Goal: Task Accomplishment & Management: Complete application form

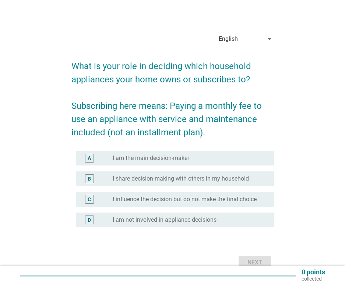
click at [113, 160] on label "I am the main decision-maker" at bounding box center [151, 157] width 76 height 7
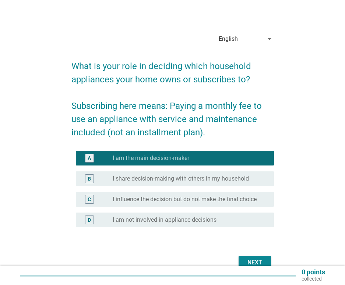
click at [257, 264] on div "Next" at bounding box center [254, 262] width 21 height 9
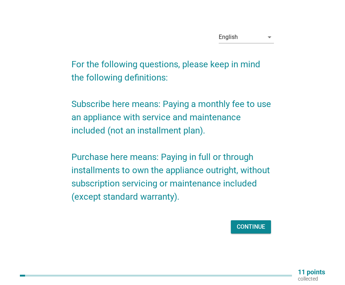
scroll to position [19, 0]
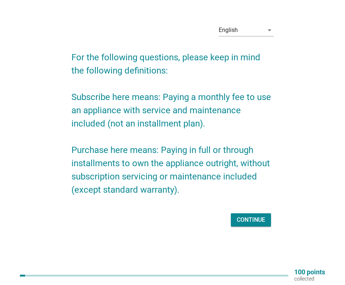
click at [259, 221] on div "Continue" at bounding box center [250, 219] width 28 height 9
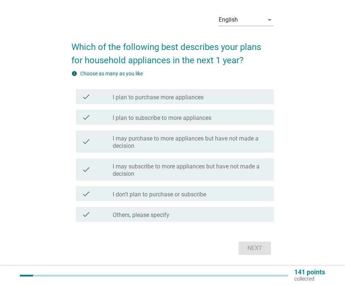
scroll to position [0, 0]
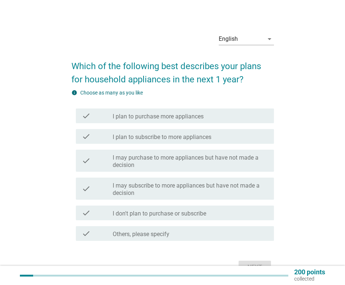
click at [189, 118] on label "I plan to purchase more appliances" at bounding box center [158, 116] width 91 height 7
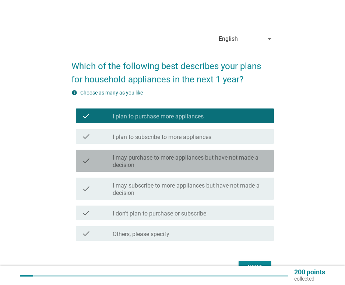
click at [182, 163] on label "I may purchase to more appliances but have not made a decision" at bounding box center [190, 161] width 155 height 15
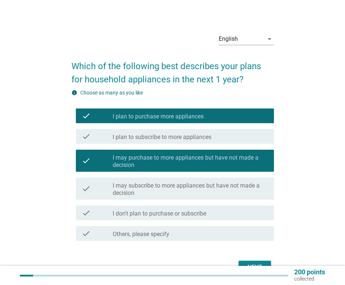
click at [206, 190] on label "I may subscribe to more appliances but have not made a decision" at bounding box center [190, 189] width 155 height 15
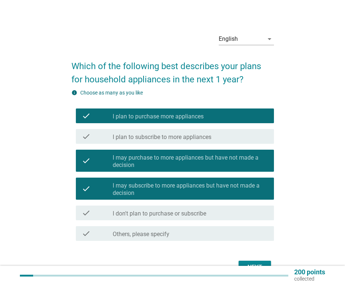
click at [223, 192] on label "I may subscribe to more appliances but have not made a decision" at bounding box center [190, 189] width 155 height 15
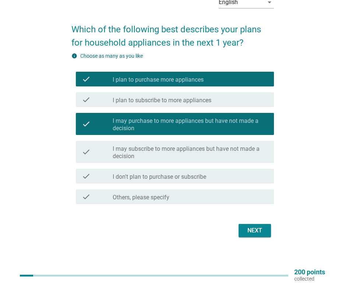
scroll to position [38, 0]
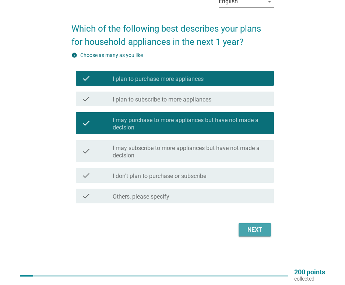
click at [253, 228] on div "Next" at bounding box center [254, 229] width 21 height 9
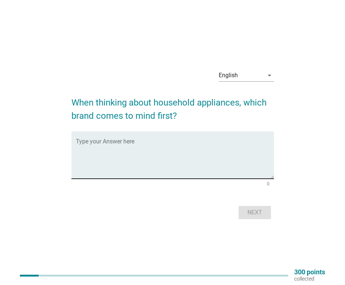
click at [162, 147] on textarea "Type your Answer here" at bounding box center [175, 159] width 198 height 39
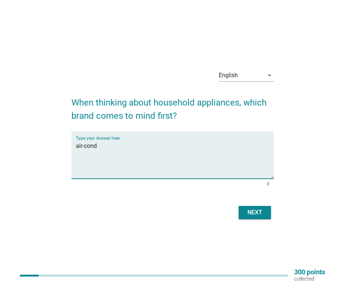
type textarea "air-cond"
click at [255, 217] on div "Next" at bounding box center [254, 212] width 21 height 9
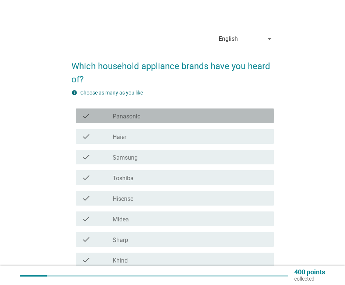
click at [157, 116] on div "check_box_outline_blank Panasonic" at bounding box center [190, 115] width 155 height 9
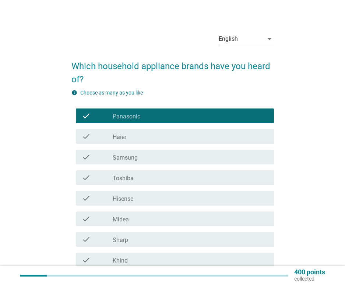
click at [147, 137] on div "check_box_outline_blank Haier" at bounding box center [190, 136] width 155 height 9
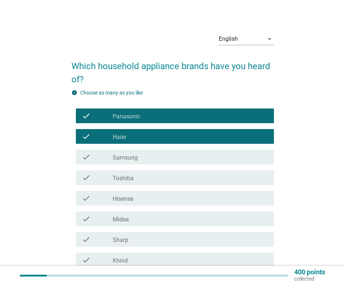
click at [148, 156] on div "check_box_outline_blank Samsung" at bounding box center [190, 157] width 155 height 9
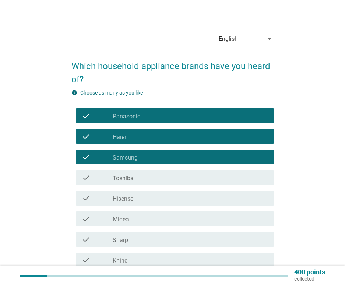
drag, startPoint x: 145, startPoint y: 177, endPoint x: 150, endPoint y: 199, distance: 22.7
click at [145, 178] on div "check_box_outline_blank Toshiba" at bounding box center [190, 177] width 155 height 9
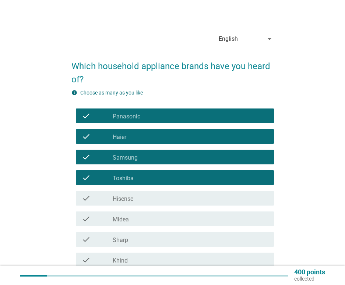
click at [150, 196] on div "check_box_outline_blank Hisense" at bounding box center [190, 198] width 155 height 9
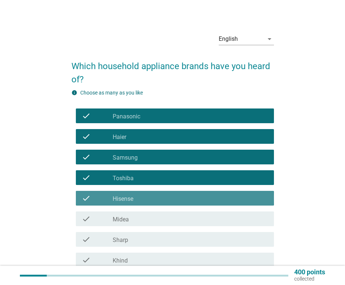
click at [149, 215] on div "check_box_outline_blank Midea" at bounding box center [190, 218] width 155 height 9
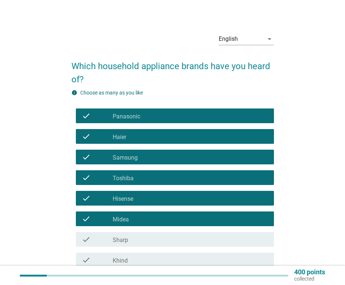
click at [147, 240] on div "check_box_outline_blank Sharp" at bounding box center [190, 239] width 155 height 9
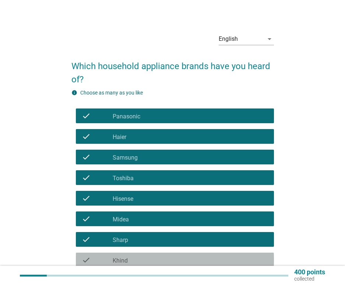
click at [145, 258] on div "check_box_outline_blank Khind" at bounding box center [190, 260] width 155 height 9
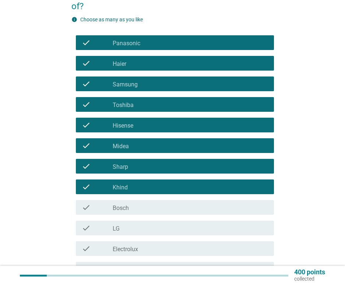
scroll to position [74, 0]
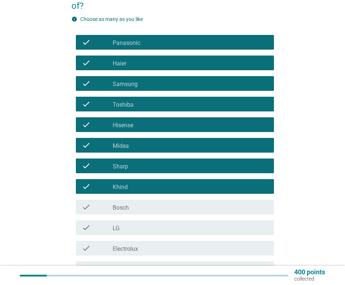
click at [152, 202] on div "check check_box_outline_blank Bosch" at bounding box center [175, 207] width 198 height 15
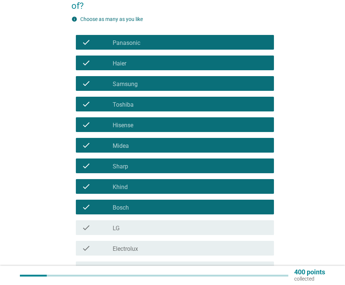
click at [151, 225] on div "check_box_outline_blank LG" at bounding box center [190, 227] width 155 height 9
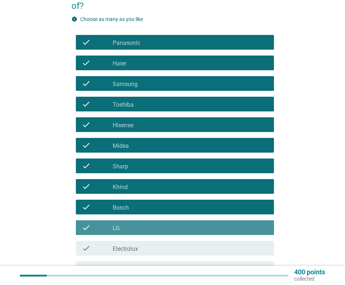
click at [150, 243] on div "check check_box_outline_blank Electrolux" at bounding box center [175, 248] width 198 height 15
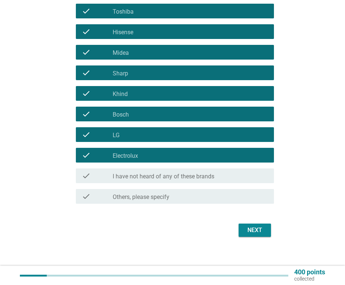
scroll to position [167, 0]
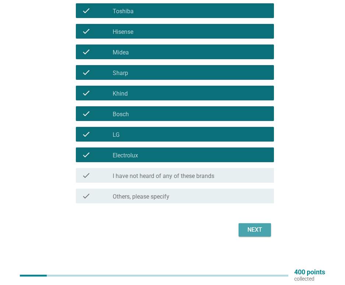
click at [249, 228] on div "Next" at bounding box center [254, 229] width 21 height 9
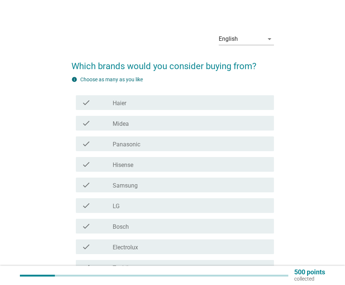
click at [159, 143] on div "check_box_outline_blank Panasonic" at bounding box center [190, 143] width 155 height 9
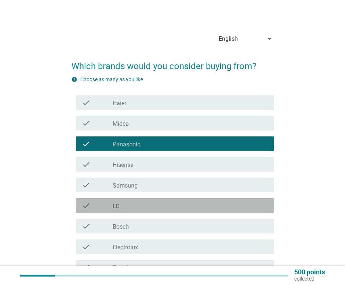
click at [152, 208] on div "check_box_outline_blank LG" at bounding box center [190, 205] width 155 height 9
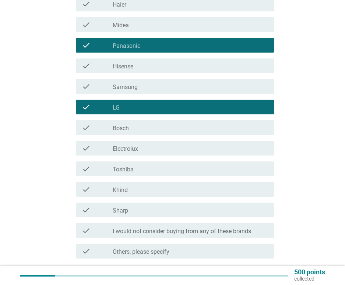
scroll to position [110, 0]
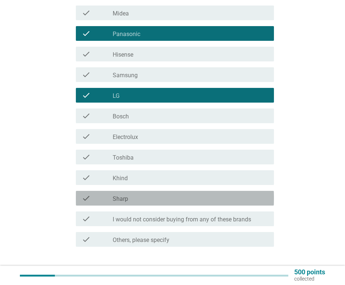
click at [151, 198] on div "check_box_outline_blank Sharp" at bounding box center [190, 198] width 155 height 9
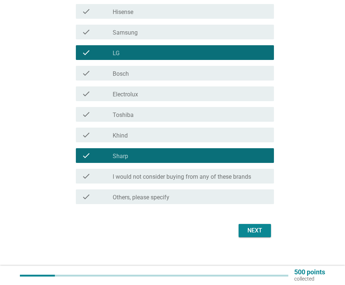
scroll to position [154, 0]
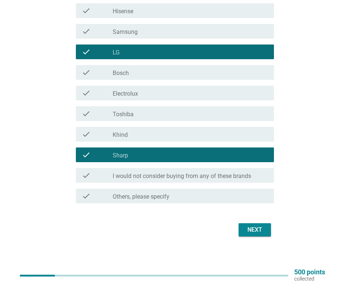
click at [258, 233] on div "Next" at bounding box center [254, 229] width 21 height 9
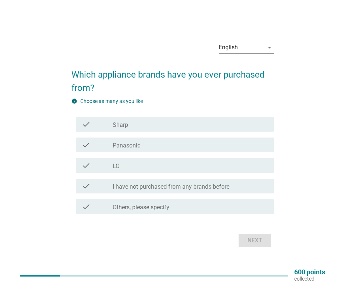
click at [133, 125] on div "check_box Sharp" at bounding box center [190, 124] width 155 height 9
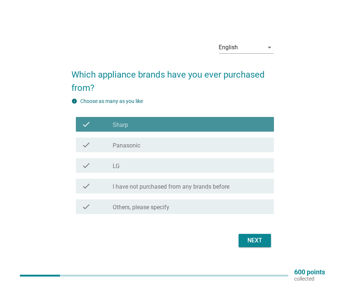
click at [137, 142] on label "Panasonic" at bounding box center [127, 145] width 28 height 7
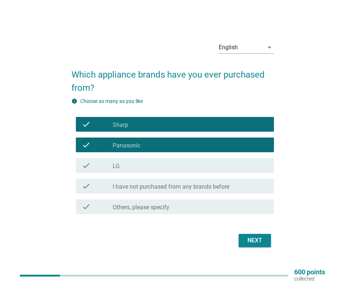
click at [264, 241] on div "Next" at bounding box center [254, 240] width 21 height 9
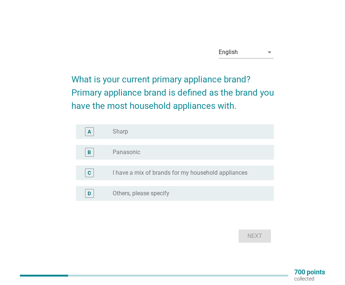
click at [149, 154] on div "radio_button_unchecked Panasonic" at bounding box center [187, 152] width 149 height 7
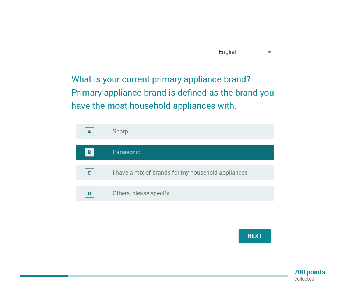
click at [154, 133] on div "radio_button_unchecked Sharp" at bounding box center [187, 131] width 149 height 7
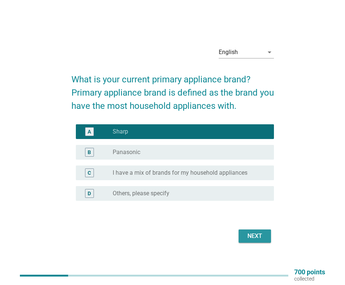
click at [254, 233] on div "Next" at bounding box center [254, 236] width 21 height 9
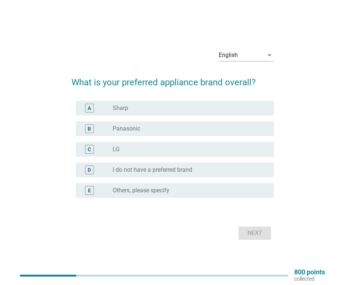
click at [174, 111] on div "radio_button_unchecked Sharp" at bounding box center [187, 107] width 149 height 7
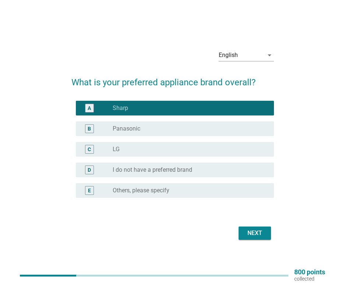
click at [247, 233] on div "Next" at bounding box center [254, 233] width 21 height 9
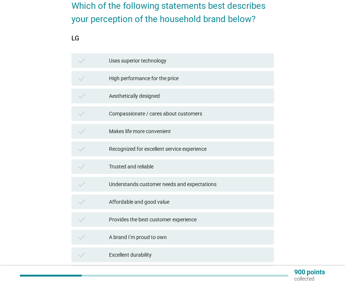
scroll to position [74, 0]
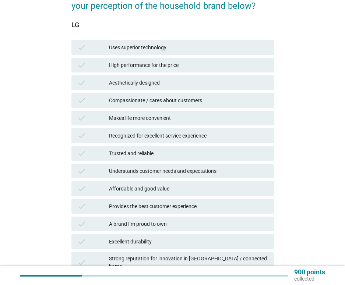
click at [134, 52] on div "check Uses superior technology" at bounding box center [172, 47] width 202 height 15
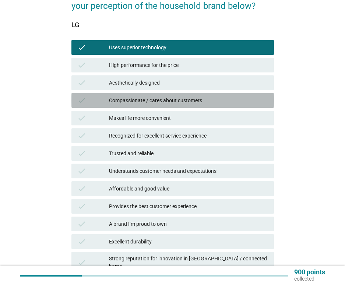
click at [135, 95] on div "check Compassionate / cares about customers" at bounding box center [172, 100] width 202 height 15
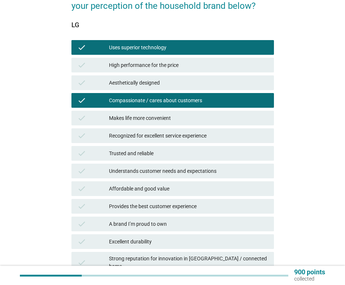
click at [144, 169] on div "Understands customer needs and expectations" at bounding box center [188, 171] width 159 height 9
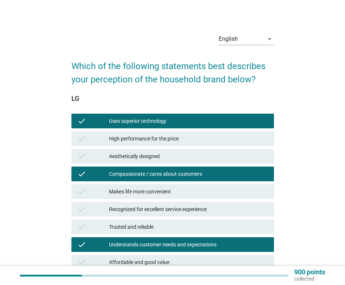
scroll to position [147, 0]
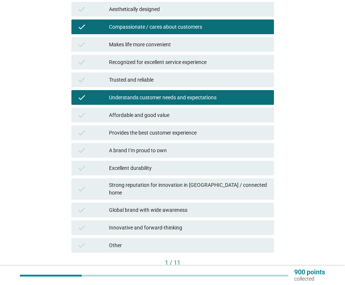
click at [158, 161] on div "check Excellent durability" at bounding box center [172, 168] width 202 height 15
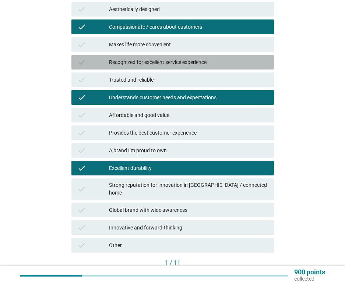
click at [150, 68] on div "check Recognized for excellent service experience" at bounding box center [172, 62] width 202 height 15
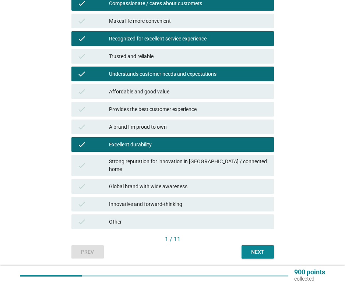
scroll to position [184, 0]
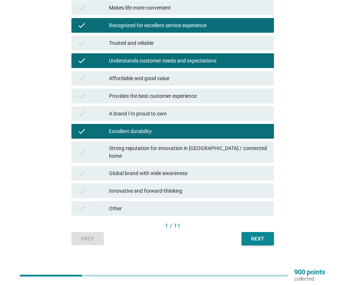
click at [261, 235] on div "Next" at bounding box center [257, 239] width 21 height 8
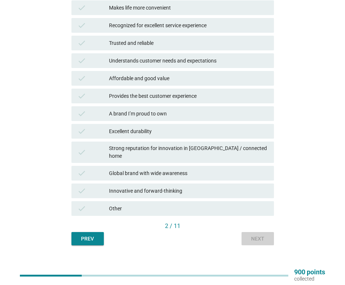
scroll to position [0, 0]
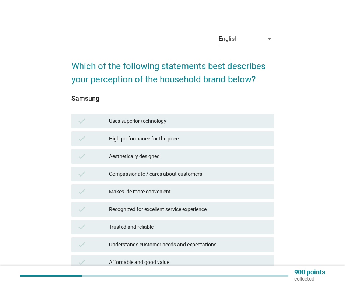
click at [145, 122] on div "Uses superior technology" at bounding box center [188, 121] width 159 height 9
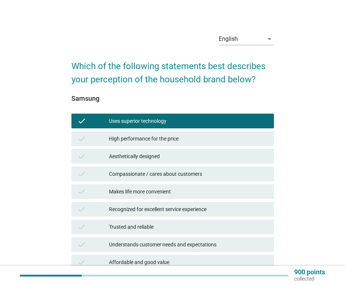
click at [147, 148] on div "check Aesthetically designed" at bounding box center [172, 156] width 205 height 18
drag, startPoint x: 145, startPoint y: 196, endPoint x: 146, endPoint y: 214, distance: 18.1
click at [145, 197] on div "check Makes life more convenient" at bounding box center [172, 191] width 202 height 15
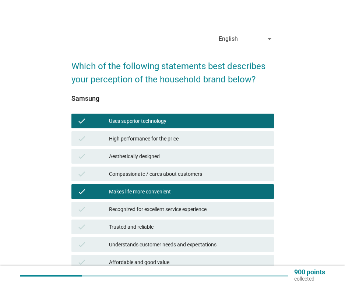
drag, startPoint x: 146, startPoint y: 221, endPoint x: 150, endPoint y: 172, distance: 49.0
click at [146, 221] on div "check Trusted and reliable" at bounding box center [172, 227] width 202 height 15
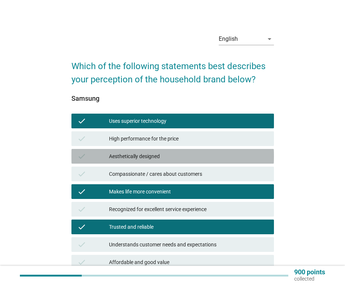
click at [151, 156] on div "Aesthetically designed" at bounding box center [188, 156] width 159 height 9
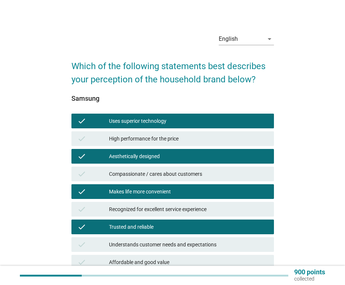
scroll to position [74, 0]
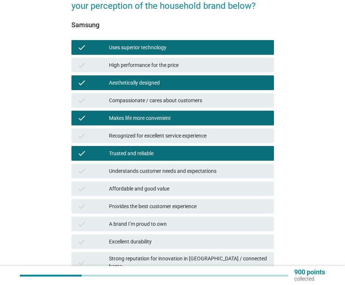
click at [150, 194] on div "check Affordable and good value" at bounding box center [172, 188] width 202 height 15
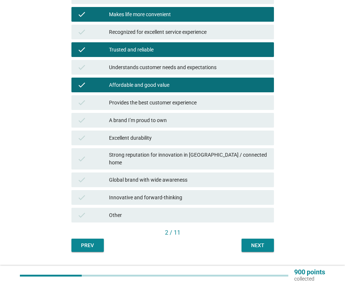
scroll to position [184, 0]
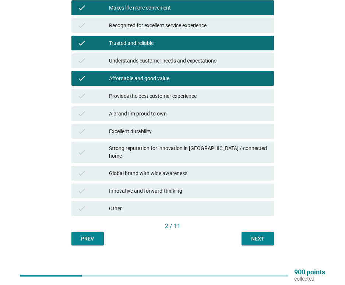
click at [250, 235] on div "Next" at bounding box center [257, 239] width 21 height 8
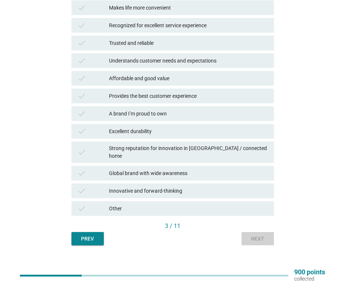
scroll to position [0, 0]
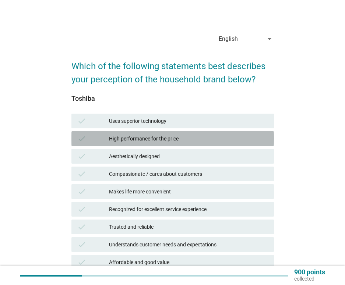
click at [154, 132] on div "check High performance for the price" at bounding box center [172, 138] width 202 height 15
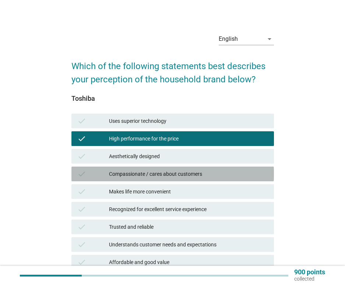
click at [150, 167] on div "check Compassionate / cares about customers" at bounding box center [172, 174] width 202 height 15
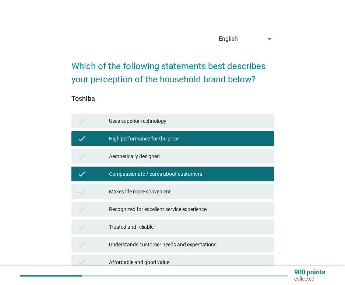
drag, startPoint x: 153, startPoint y: 211, endPoint x: 153, endPoint y: 229, distance: 18.0
click at [153, 212] on div "Recognized for excellent service experience" at bounding box center [188, 209] width 159 height 9
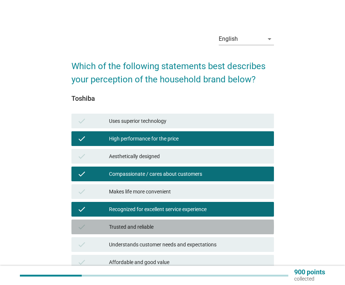
drag, startPoint x: 151, startPoint y: 231, endPoint x: 154, endPoint y: 237, distance: 6.6
click at [151, 231] on div "check Trusted and reliable" at bounding box center [172, 227] width 202 height 15
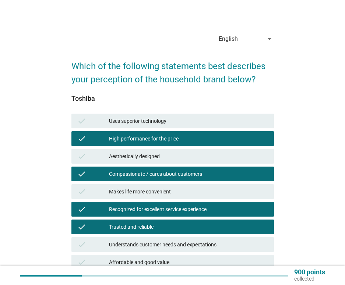
scroll to position [74, 0]
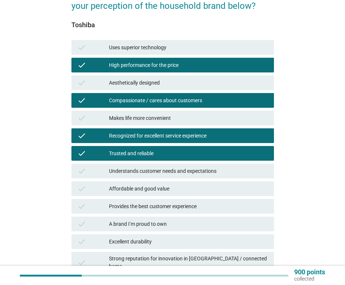
click at [155, 214] on div "check Provides the best customer experience" at bounding box center [172, 206] width 205 height 18
click at [156, 229] on div "check A brand I’m proud to own" at bounding box center [172, 224] width 202 height 15
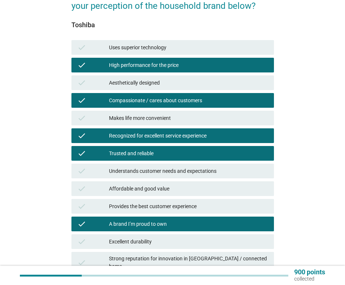
click at [164, 208] on div "Provides the best customer experience" at bounding box center [188, 206] width 159 height 9
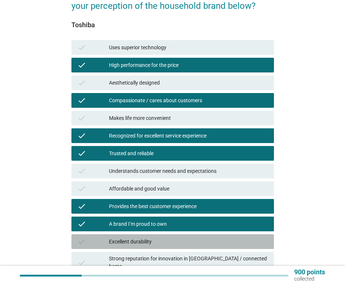
click at [160, 242] on div "Excellent durability" at bounding box center [188, 241] width 159 height 9
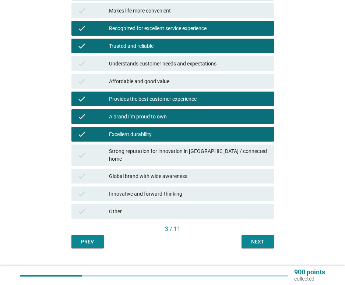
scroll to position [184, 0]
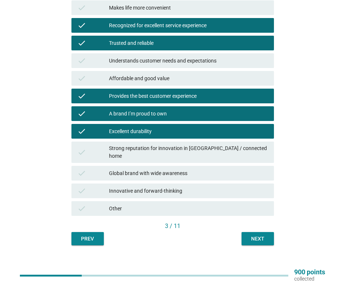
click at [252, 235] on div "Next" at bounding box center [257, 239] width 21 height 8
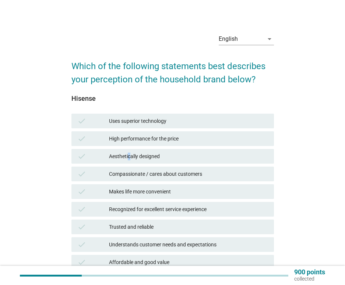
click at [130, 148] on div "check Aesthetically designed" at bounding box center [172, 156] width 205 height 18
click at [136, 126] on div "check Uses superior technology" at bounding box center [172, 121] width 202 height 15
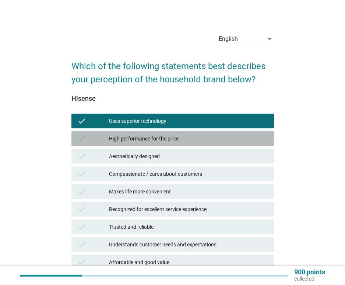
click at [136, 143] on div "High performance for the price" at bounding box center [188, 138] width 159 height 9
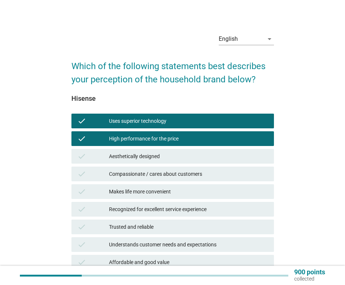
drag, startPoint x: 136, startPoint y: 183, endPoint x: 136, endPoint y: 188, distance: 4.4
click at [136, 184] on div "check Makes life more convenient" at bounding box center [172, 192] width 205 height 18
click at [137, 209] on div "Recognized for excellent service experience" at bounding box center [188, 209] width 159 height 9
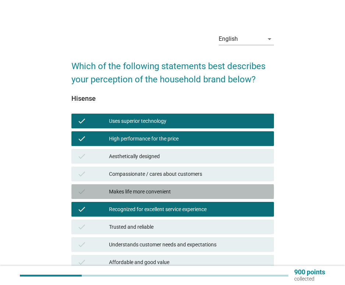
click at [139, 194] on div "Makes life more convenient" at bounding box center [188, 191] width 159 height 9
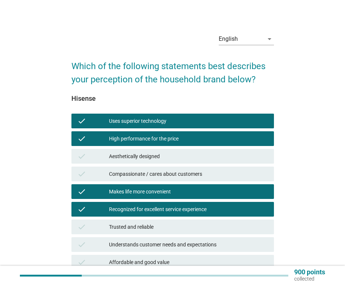
click at [140, 235] on div "check Trusted and reliable" at bounding box center [172, 227] width 205 height 18
click at [143, 252] on div "check Understands customer needs and expectations" at bounding box center [172, 244] width 202 height 15
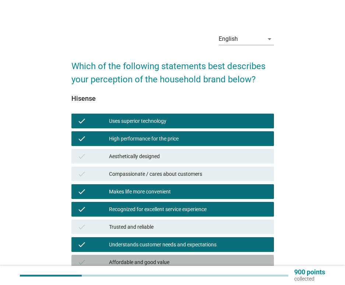
click at [141, 263] on div "Affordable and good value" at bounding box center [188, 262] width 159 height 9
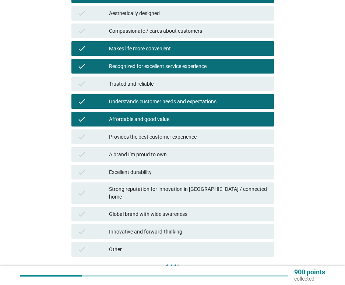
scroll to position [147, 0]
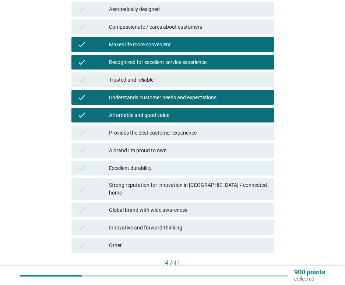
click at [153, 149] on div "A brand I’m proud to own" at bounding box center [188, 150] width 159 height 9
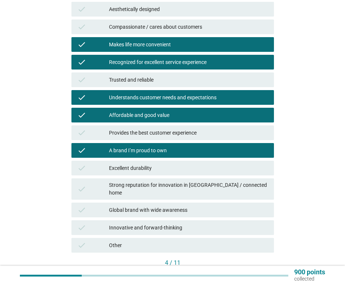
click at [245, 269] on button "Next" at bounding box center [257, 275] width 32 height 13
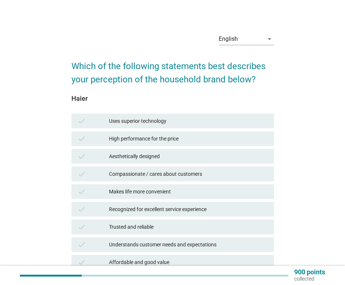
drag, startPoint x: 143, startPoint y: 136, endPoint x: 146, endPoint y: 148, distance: 12.8
click at [144, 136] on div "High performance for the price" at bounding box center [188, 138] width 159 height 9
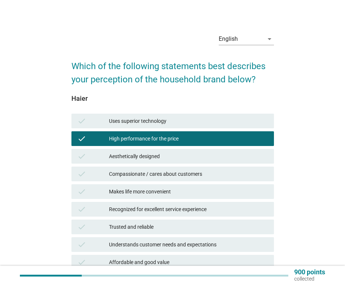
drag, startPoint x: 144, startPoint y: 164, endPoint x: 145, endPoint y: 197, distance: 33.8
click at [144, 164] on div "check Aesthetically designed" at bounding box center [172, 156] width 205 height 18
click at [145, 200] on div "check Makes life more convenient" at bounding box center [172, 192] width 205 height 18
click at [145, 212] on div "Recognized for excellent service experience" at bounding box center [188, 209] width 159 height 9
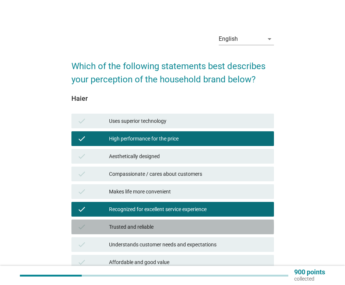
click at [142, 228] on div "Trusted and reliable" at bounding box center [188, 226] width 159 height 9
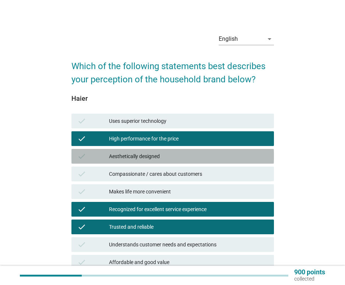
click at [144, 161] on div "check Aesthetically designed" at bounding box center [172, 156] width 202 height 15
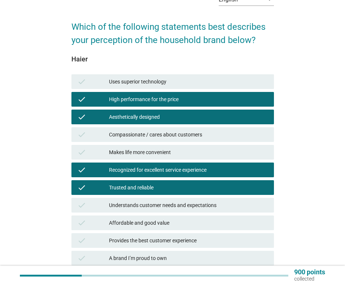
scroll to position [110, 0]
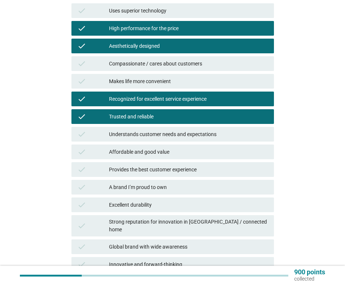
click at [155, 192] on div "check A brand I’m proud to own" at bounding box center [172, 187] width 202 height 15
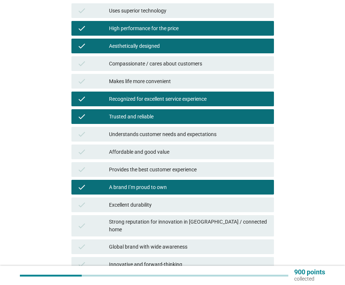
drag, startPoint x: 151, startPoint y: 204, endPoint x: 154, endPoint y: 209, distance: 5.9
click at [151, 205] on div "Excellent durability" at bounding box center [188, 204] width 159 height 9
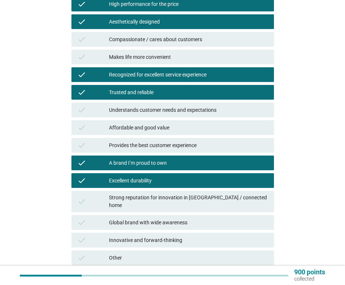
scroll to position [184, 0]
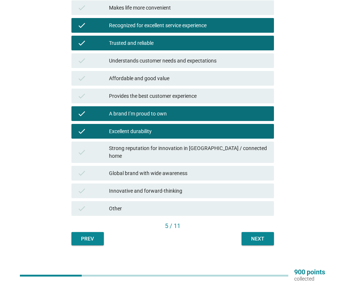
click at [254, 235] on div "Next" at bounding box center [257, 239] width 21 height 8
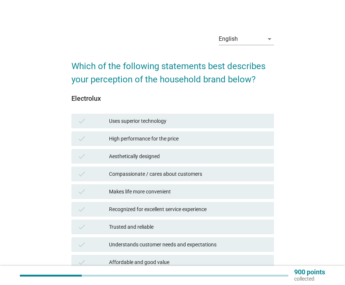
click at [158, 206] on div "Recognized for excellent service experience" at bounding box center [188, 209] width 159 height 9
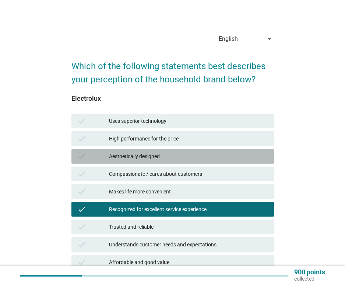
click at [147, 149] on div "check Aesthetically designed" at bounding box center [172, 156] width 202 height 15
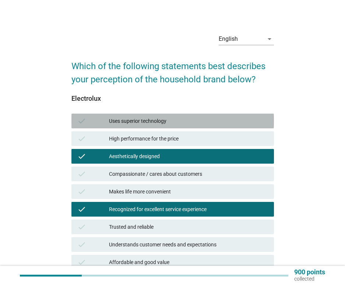
click at [141, 121] on div "Uses superior technology" at bounding box center [188, 121] width 159 height 9
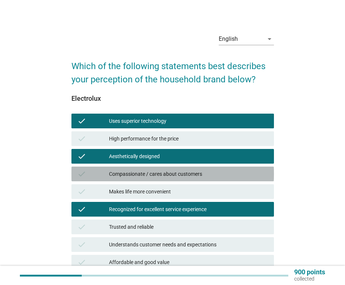
click at [141, 175] on div "Compassionate / cares about customers" at bounding box center [188, 174] width 159 height 9
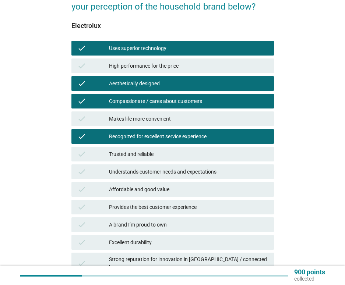
scroll to position [74, 0]
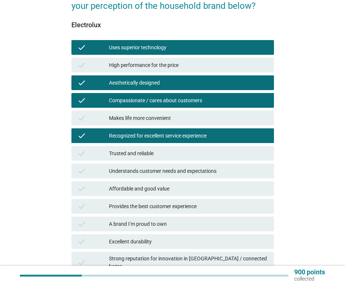
click at [145, 201] on div "check Provides the best customer experience" at bounding box center [172, 206] width 202 height 15
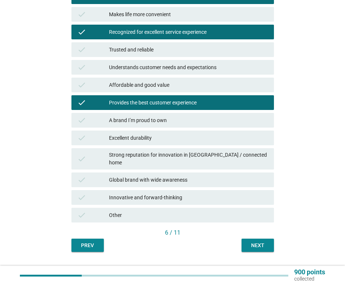
scroll to position [184, 0]
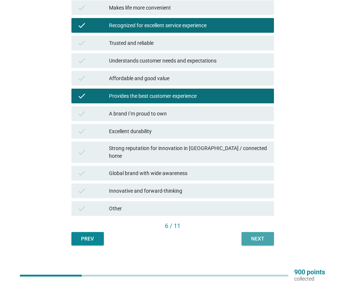
click at [250, 235] on div "Next" at bounding box center [257, 239] width 21 height 8
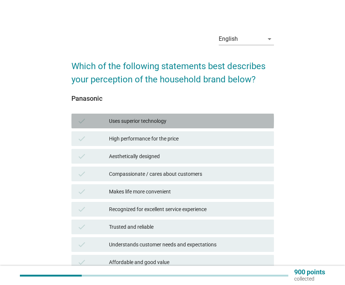
click at [142, 124] on div "Uses superior technology" at bounding box center [188, 121] width 159 height 9
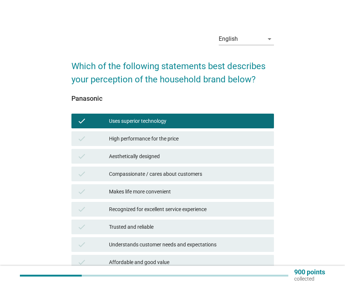
click at [143, 139] on div "High performance for the price" at bounding box center [188, 138] width 159 height 9
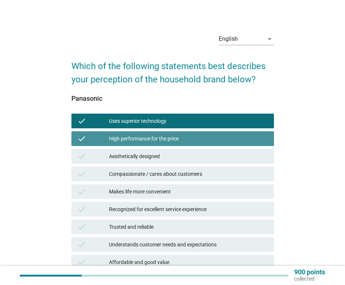
click at [143, 172] on div "Compassionate / cares about customers" at bounding box center [188, 174] width 159 height 9
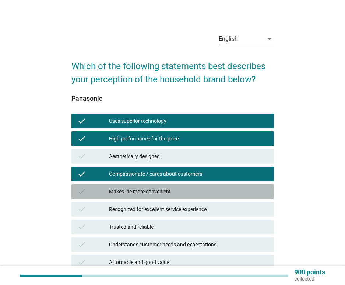
click at [145, 198] on div "check Makes life more convenient" at bounding box center [172, 191] width 202 height 15
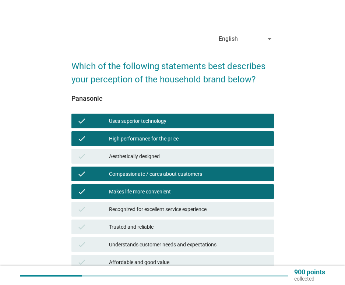
click at [147, 229] on div "Trusted and reliable" at bounding box center [188, 226] width 159 height 9
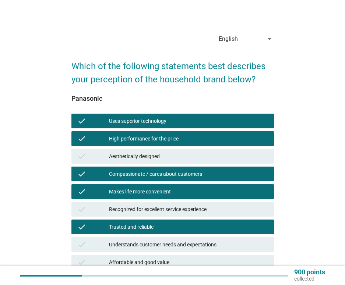
scroll to position [74, 0]
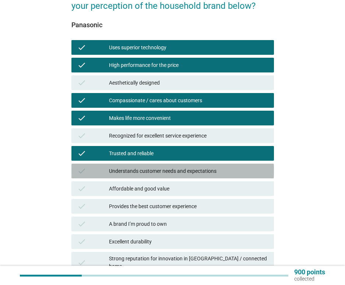
click at [159, 171] on div "Understands customer needs and expectations" at bounding box center [188, 171] width 159 height 9
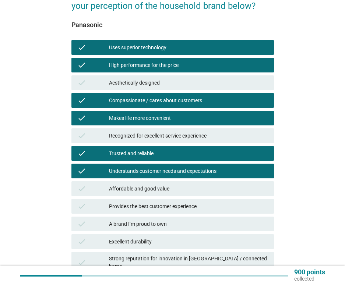
click at [160, 221] on div "A brand I’m proud to own" at bounding box center [188, 224] width 159 height 9
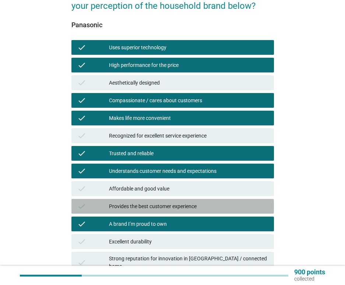
click at [162, 205] on div "Provides the best customer experience" at bounding box center [188, 206] width 159 height 9
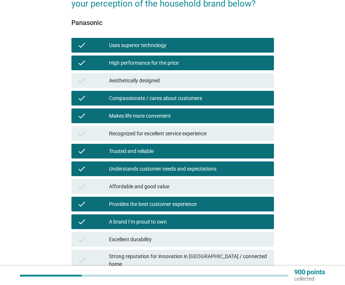
scroll to position [147, 0]
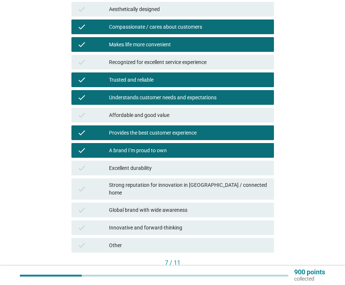
drag, startPoint x: 154, startPoint y: 117, endPoint x: 193, endPoint y: 174, distance: 68.2
click at [154, 117] on div "Affordable and good value" at bounding box center [188, 115] width 159 height 9
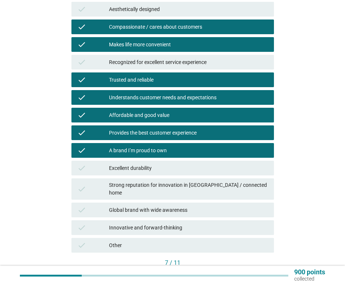
click at [249, 262] on div "7 / 11" at bounding box center [172, 263] width 202 height 10
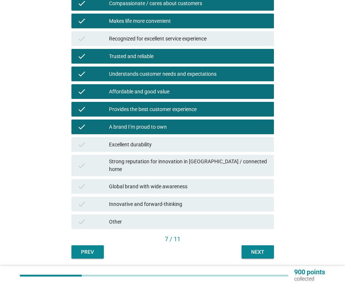
scroll to position [184, 0]
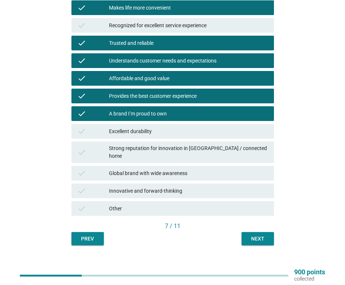
click at [253, 237] on button "Next" at bounding box center [257, 238] width 32 height 13
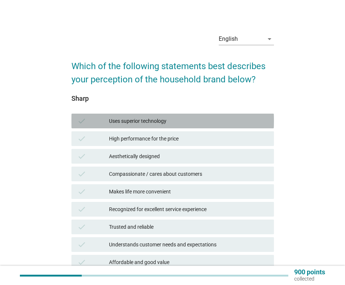
click at [125, 121] on div "Uses superior technology" at bounding box center [188, 121] width 159 height 9
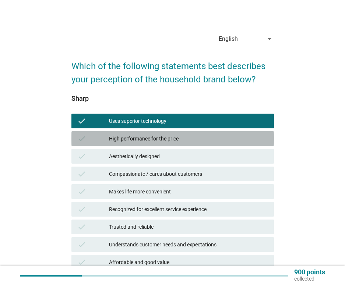
click at [128, 142] on div "High performance for the price" at bounding box center [188, 138] width 159 height 9
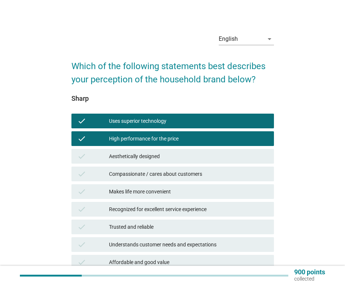
drag, startPoint x: 127, startPoint y: 156, endPoint x: 130, endPoint y: 169, distance: 13.6
click at [127, 157] on div "Aesthetically designed" at bounding box center [188, 156] width 159 height 9
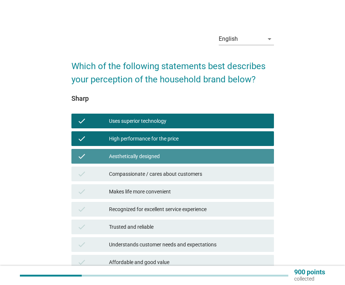
click at [130, 169] on div "check Compassionate / cares about customers" at bounding box center [172, 174] width 202 height 15
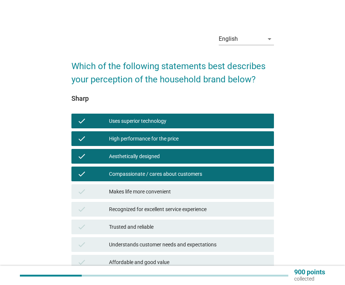
click at [133, 192] on div "Makes life more convenient" at bounding box center [188, 191] width 159 height 9
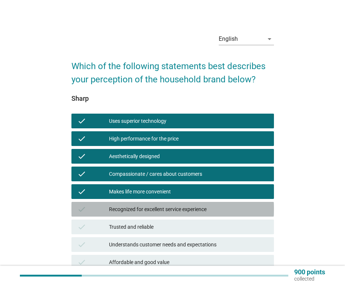
click at [135, 209] on div "Recognized for excellent service experience" at bounding box center [188, 209] width 159 height 9
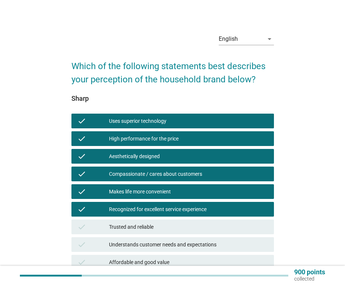
click at [135, 216] on div "check Recognized for excellent service experience" at bounding box center [172, 209] width 202 height 15
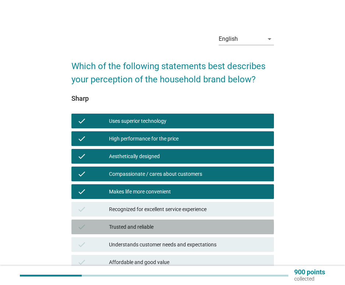
click at [134, 228] on div "Trusted and reliable" at bounding box center [188, 226] width 159 height 9
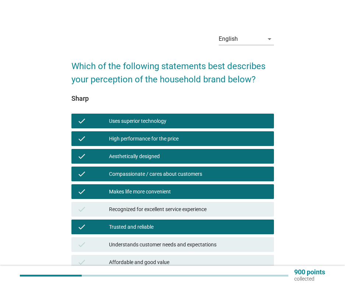
click at [137, 208] on div "Recognized for excellent service experience" at bounding box center [188, 209] width 159 height 9
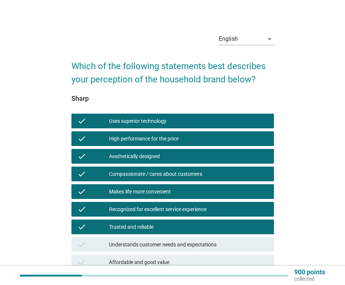
scroll to position [37, 0]
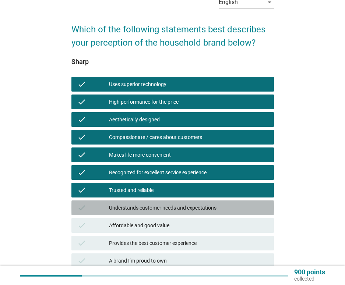
click at [145, 207] on div "Understands customer needs and expectations" at bounding box center [188, 207] width 159 height 9
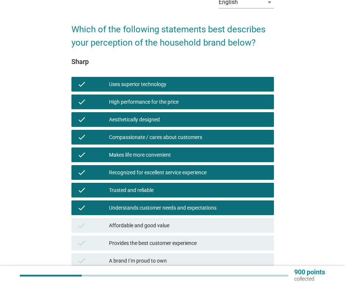
click at [143, 224] on div "Affordable and good value" at bounding box center [188, 225] width 159 height 9
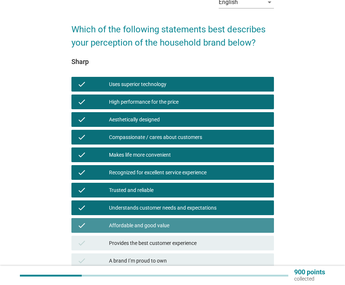
click at [144, 238] on div "check Provides the best customer experience" at bounding box center [172, 243] width 202 height 15
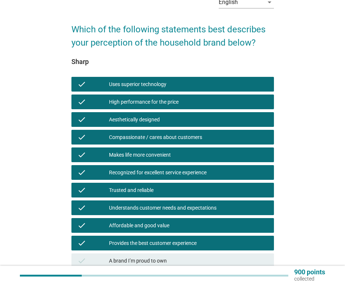
scroll to position [110, 0]
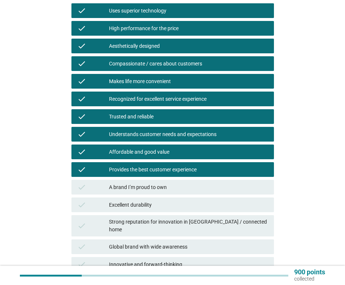
click at [142, 189] on div "A brand I’m proud to own" at bounding box center [188, 187] width 159 height 9
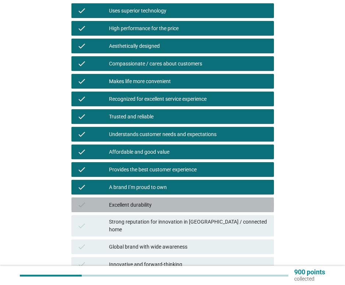
click at [140, 205] on div "Excellent durability" at bounding box center [188, 204] width 159 height 9
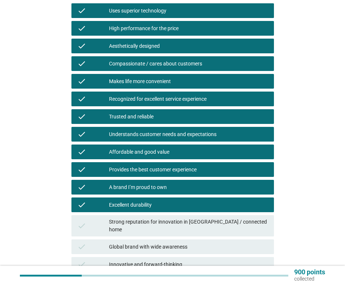
click at [167, 222] on div "Strong reputation for innovation in IoT / connected home" at bounding box center [188, 225] width 159 height 15
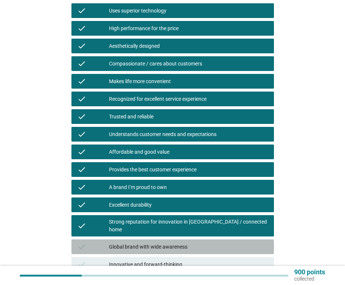
click at [164, 242] on div "Global brand with wide awareness" at bounding box center [188, 246] width 159 height 9
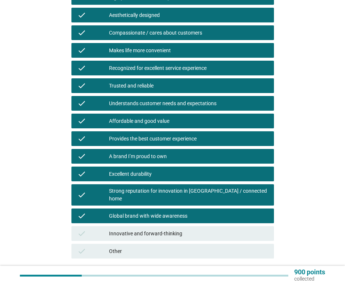
scroll to position [184, 0]
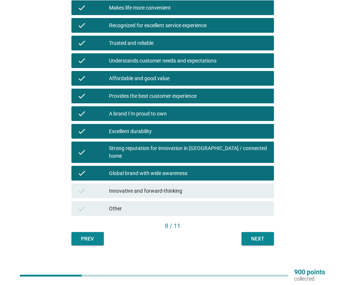
click at [176, 186] on div "Innovative and forward-thinking" at bounding box center [188, 190] width 159 height 9
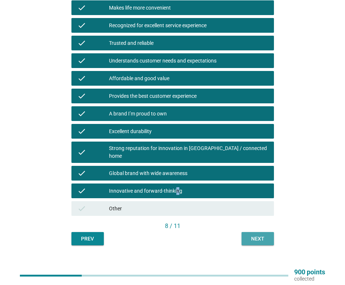
click at [252, 235] on div "Next" at bounding box center [257, 239] width 21 height 8
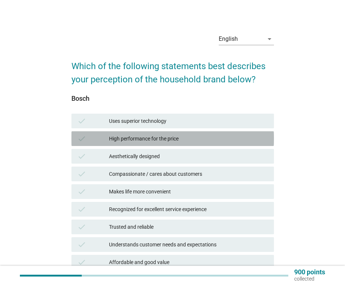
click at [122, 139] on div "High performance for the price" at bounding box center [188, 138] width 159 height 9
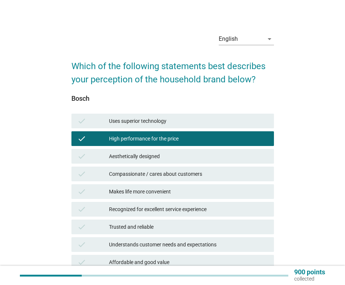
click at [129, 119] on div "Uses superior technology" at bounding box center [188, 121] width 159 height 9
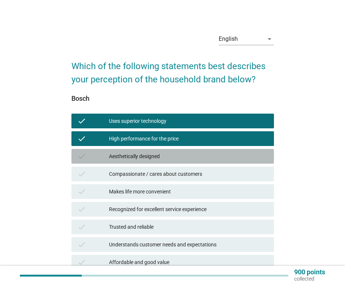
click at [133, 158] on div "Aesthetically designed" at bounding box center [188, 156] width 159 height 9
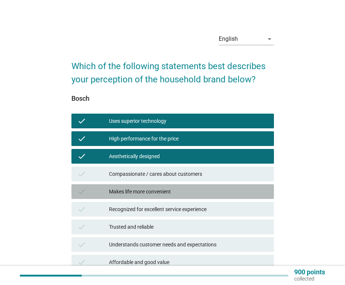
click at [136, 194] on div "Makes life more convenient" at bounding box center [188, 191] width 159 height 9
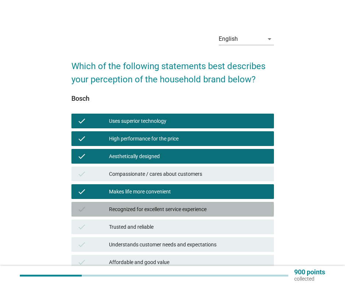
click at [135, 211] on div "Recognized for excellent service experience" at bounding box center [188, 209] width 159 height 9
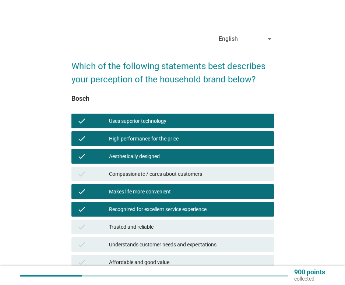
drag, startPoint x: 131, startPoint y: 226, endPoint x: 131, endPoint y: 242, distance: 16.2
click at [131, 227] on div "Trusted and reliable" at bounding box center [188, 226] width 159 height 9
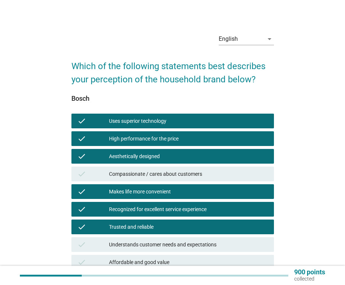
click at [131, 243] on div "Understands customer needs and expectations" at bounding box center [188, 244] width 159 height 9
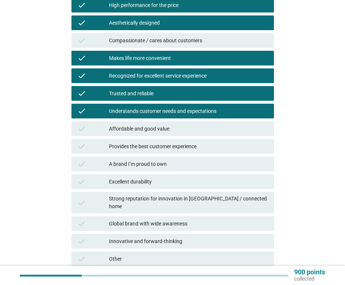
scroll to position [147, 0]
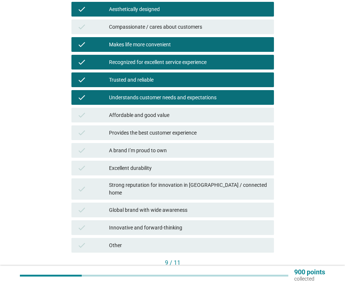
click at [134, 161] on div "check Excellent durability" at bounding box center [172, 168] width 205 height 18
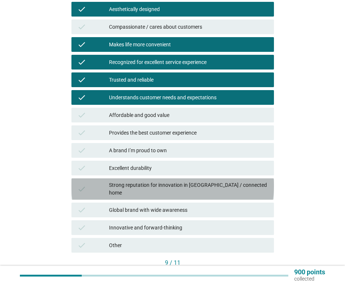
click at [136, 183] on div "Strong reputation for innovation in IoT / connected home" at bounding box center [188, 188] width 159 height 15
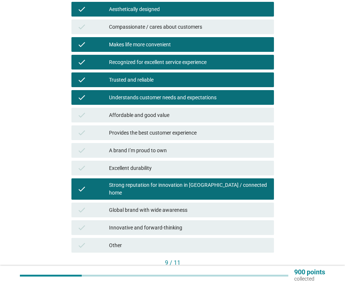
click at [136, 170] on div "Excellent durability" at bounding box center [188, 168] width 159 height 9
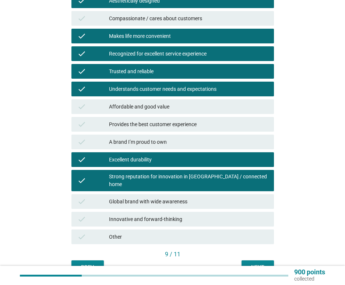
scroll to position [184, 0]
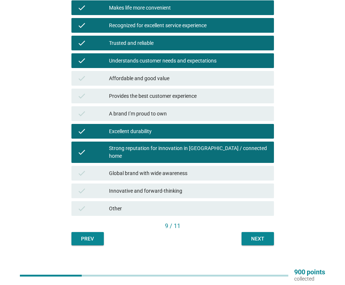
click at [248, 235] on div "Next" at bounding box center [257, 239] width 21 height 8
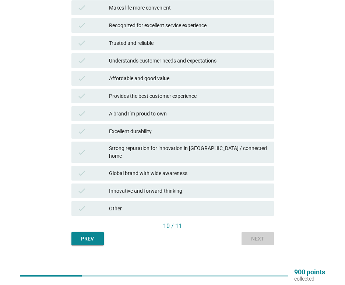
scroll to position [0, 0]
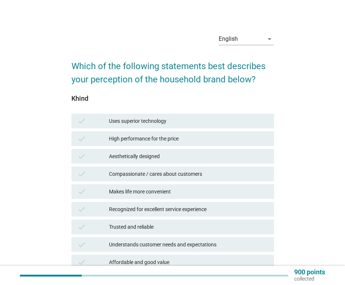
drag, startPoint x: 148, startPoint y: 130, endPoint x: 153, endPoint y: 150, distance: 20.2
click at [148, 130] on div "check High performance for the price" at bounding box center [172, 139] width 205 height 18
click at [151, 156] on div "Aesthetically designed" at bounding box center [188, 156] width 159 height 9
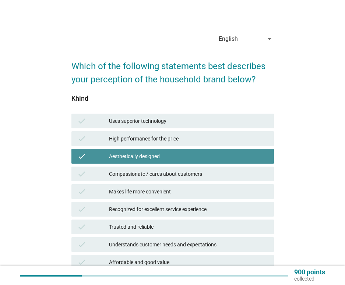
drag, startPoint x: 146, startPoint y: 182, endPoint x: 145, endPoint y: 170, distance: 12.5
click at [145, 182] on div "check Compassionate / cares about customers" at bounding box center [172, 174] width 205 height 18
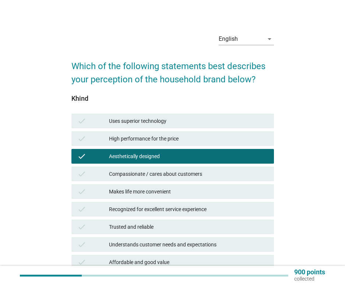
click at [139, 122] on div "Uses superior technology" at bounding box center [188, 121] width 159 height 9
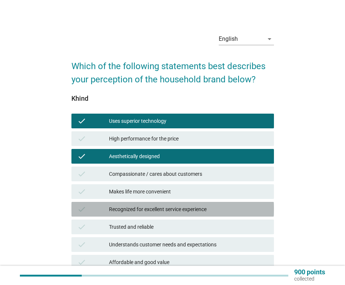
drag, startPoint x: 143, startPoint y: 202, endPoint x: 145, endPoint y: 242, distance: 40.1
click at [143, 202] on div "check Recognized for excellent service experience" at bounding box center [172, 209] width 202 height 15
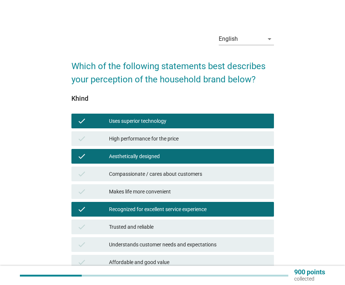
drag, startPoint x: 145, startPoint y: 242, endPoint x: 144, endPoint y: 247, distance: 5.2
click at [144, 243] on div "Understands customer needs and expectations" at bounding box center [188, 244] width 159 height 9
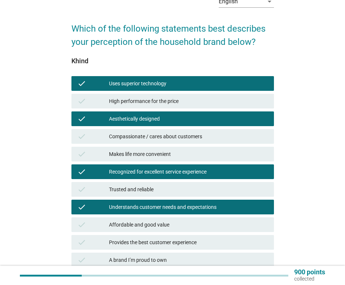
scroll to position [74, 0]
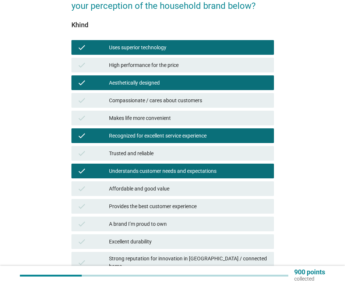
click at [142, 193] on div "Affordable and good value" at bounding box center [188, 188] width 159 height 9
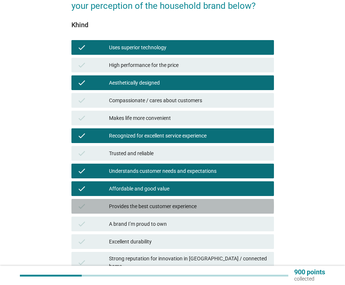
click at [145, 209] on div "Provides the best customer experience" at bounding box center [188, 206] width 159 height 9
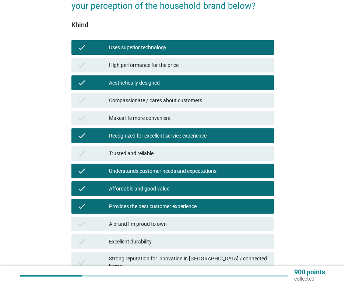
click at [146, 231] on div "check A brand I’m proud to own" at bounding box center [172, 224] width 205 height 18
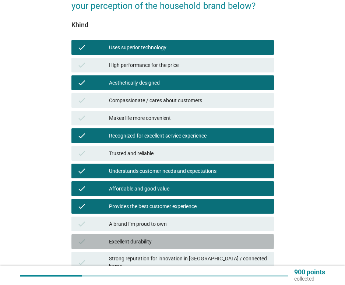
click at [142, 242] on div "Excellent durability" at bounding box center [188, 241] width 159 height 9
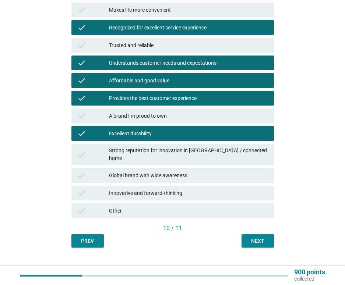
scroll to position [184, 0]
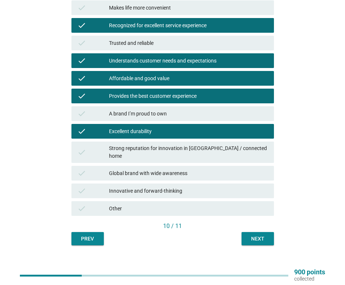
click at [164, 186] on div "Innovative and forward-thinking" at bounding box center [188, 190] width 159 height 9
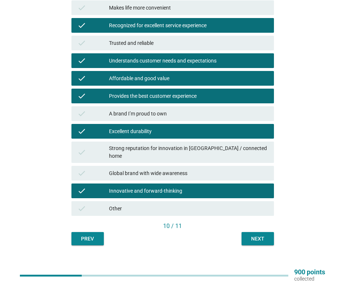
click at [251, 235] on div "Next" at bounding box center [257, 239] width 21 height 8
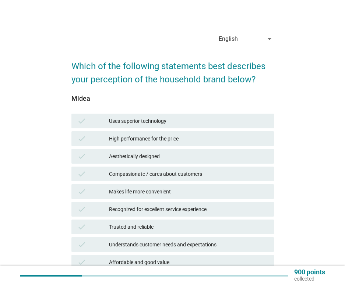
click at [139, 129] on div "check Uses superior technology" at bounding box center [172, 121] width 205 height 18
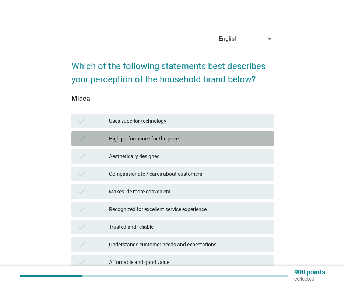
click at [141, 143] on div "check High performance for the price" at bounding box center [172, 138] width 202 height 15
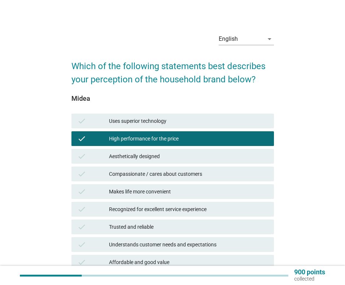
click at [143, 118] on div "Uses superior technology" at bounding box center [188, 121] width 159 height 9
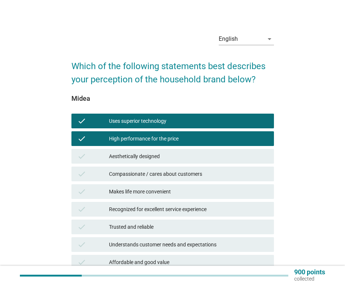
click at [149, 181] on div "check Compassionate / cares about customers" at bounding box center [172, 174] width 202 height 15
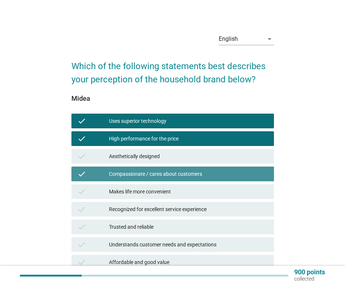
click at [151, 215] on div "check Recognized for excellent service experience" at bounding box center [172, 209] width 202 height 15
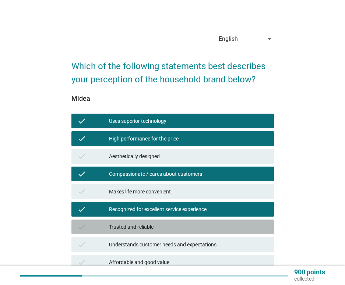
click at [150, 233] on div "check Trusted and reliable" at bounding box center [172, 227] width 202 height 15
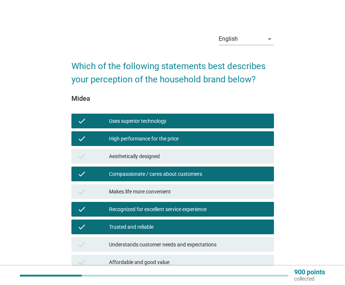
click at [146, 245] on div "Understands customer needs and expectations" at bounding box center [188, 244] width 159 height 9
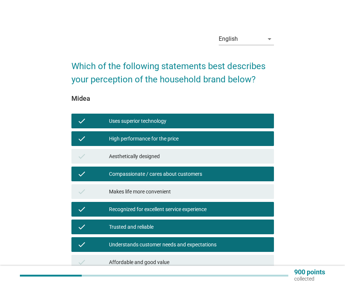
scroll to position [110, 0]
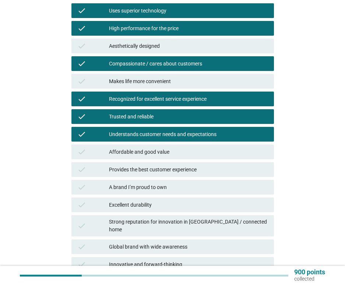
drag, startPoint x: 147, startPoint y: 161, endPoint x: 149, endPoint y: 178, distance: 17.5
click at [147, 161] on div "check Provides the best customer experience" at bounding box center [172, 170] width 205 height 18
click at [149, 176] on div "check Provides the best customer experience" at bounding box center [172, 169] width 202 height 15
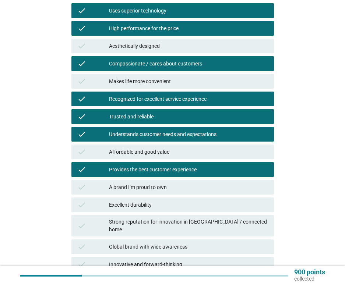
drag, startPoint x: 150, startPoint y: 155, endPoint x: 151, endPoint y: 179, distance: 24.7
click at [150, 154] on div "Affordable and good value" at bounding box center [188, 151] width 159 height 9
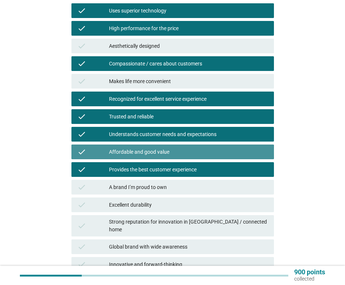
click at [150, 195] on div "check A brand I’m proud to own" at bounding box center [172, 187] width 205 height 18
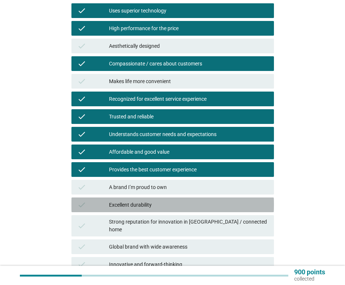
drag, startPoint x: 149, startPoint y: 204, endPoint x: 149, endPoint y: 236, distance: 32.4
click at [149, 206] on div "Excellent durability" at bounding box center [188, 204] width 159 height 9
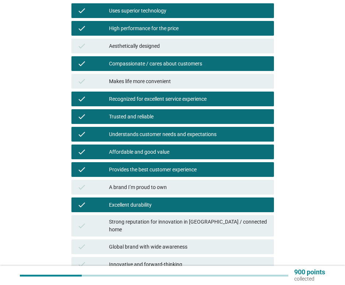
drag, startPoint x: 149, startPoint y: 236, endPoint x: 157, endPoint y: 239, distance: 8.7
click at [148, 242] on div "Global brand with wide awareness" at bounding box center [188, 246] width 159 height 9
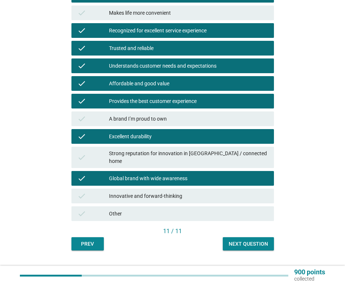
scroll to position [184, 0]
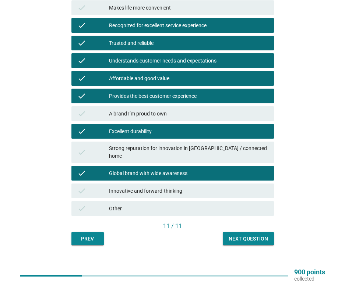
click at [263, 235] on div "Next question" at bounding box center [247, 239] width 39 height 8
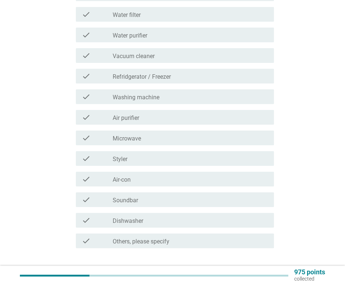
scroll to position [0, 0]
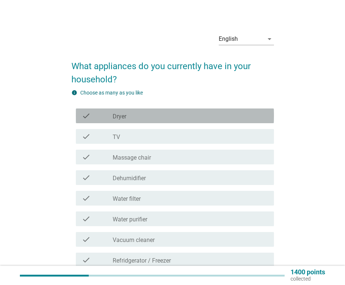
click at [142, 115] on div "check_box_outline_blank Dryer" at bounding box center [190, 115] width 155 height 9
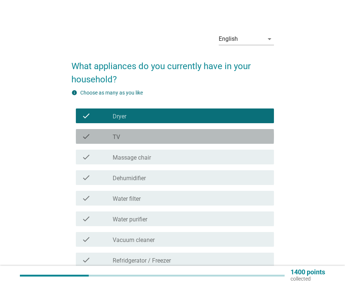
click at [138, 133] on div "check_box_outline_blank TV" at bounding box center [190, 136] width 155 height 9
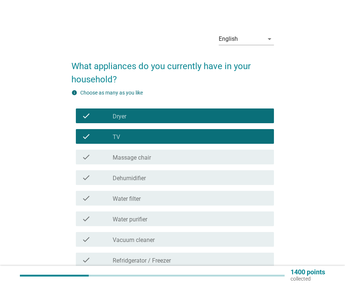
scroll to position [37, 0]
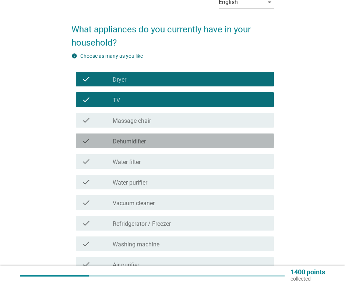
click at [146, 142] on label "Dehumidifier" at bounding box center [129, 141] width 33 height 7
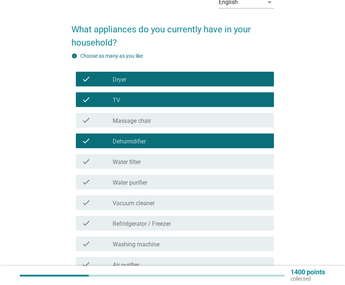
click at [153, 121] on div "check_box_outline_blank Massage chair" at bounding box center [190, 120] width 155 height 9
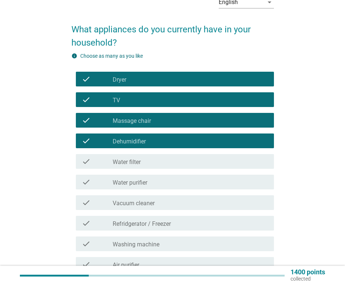
drag, startPoint x: 149, startPoint y: 158, endPoint x: 165, endPoint y: 195, distance: 40.0
click at [148, 158] on div "check_box_outline_blank Water filter" at bounding box center [190, 161] width 155 height 9
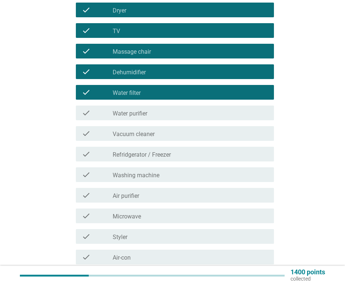
scroll to position [110, 0]
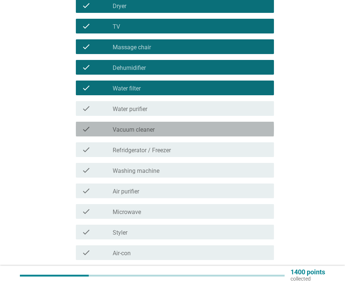
click at [165, 128] on div "check_box_outline_blank Vacuum cleaner" at bounding box center [190, 129] width 155 height 9
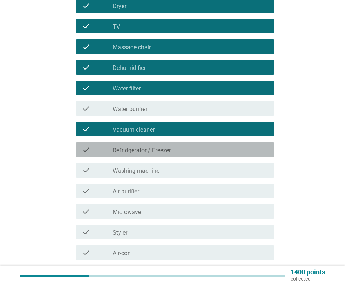
click at [170, 143] on div "check check_box_outline_blank Refridgerator / Freezer" at bounding box center [175, 149] width 198 height 15
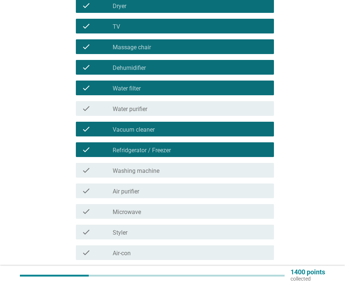
click at [161, 167] on div "check_box_outline_blank Washing machine" at bounding box center [190, 170] width 155 height 9
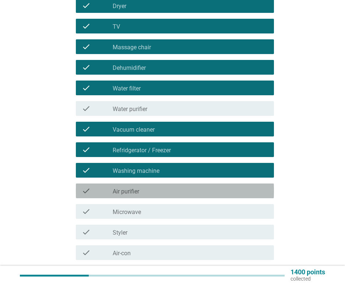
click at [155, 190] on div "check_box_outline_blank Air purifier" at bounding box center [190, 190] width 155 height 9
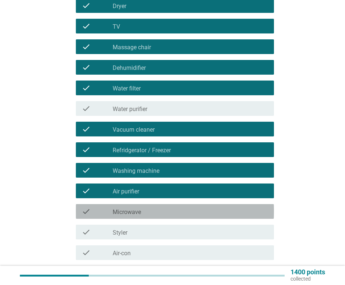
click at [153, 204] on div "check check_box_outline_blank Microwave" at bounding box center [175, 211] width 198 height 15
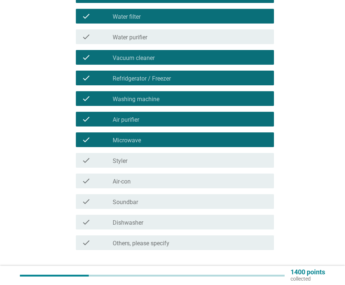
scroll to position [184, 0]
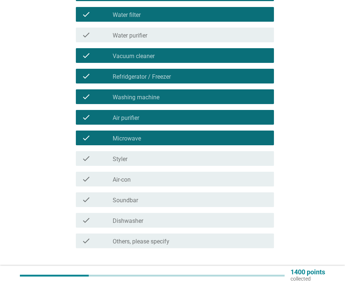
click at [153, 179] on div "check_box_outline_blank Air-con" at bounding box center [190, 179] width 155 height 9
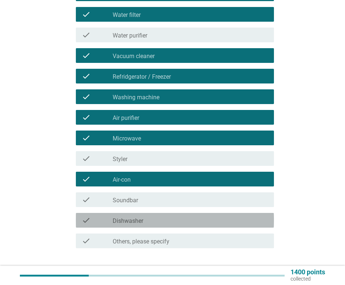
click at [150, 214] on div "check check_box_outline_blank Dishwasher" at bounding box center [175, 220] width 198 height 15
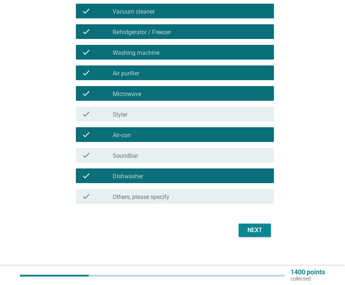
scroll to position [229, 0]
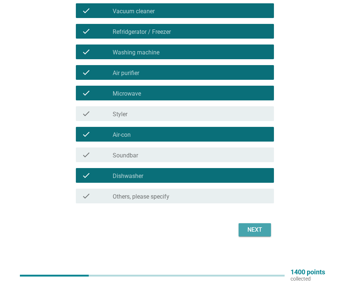
click at [254, 232] on div "Next" at bounding box center [254, 229] width 21 height 9
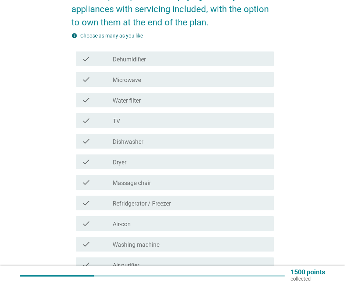
scroll to position [110, 0]
click at [154, 179] on div "check_box_outline_blank Massage chair" at bounding box center [190, 182] width 155 height 9
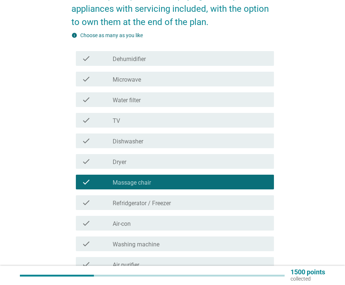
click at [155, 199] on div "check_box_outline_blank Refridgerator / Freezer" at bounding box center [190, 202] width 155 height 9
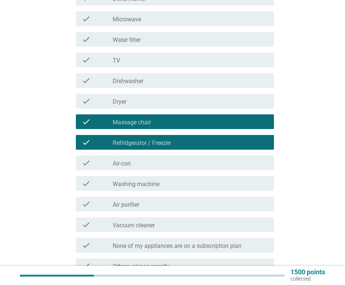
scroll to position [184, 0]
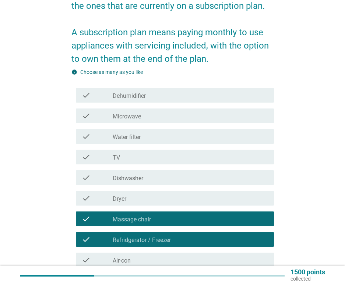
click at [149, 157] on div "check_box_outline_blank TV" at bounding box center [190, 157] width 155 height 9
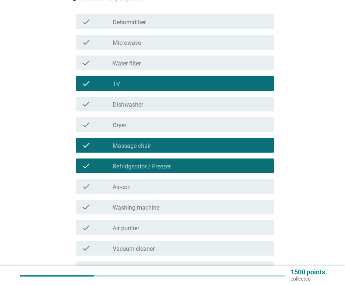
scroll to position [240, 0]
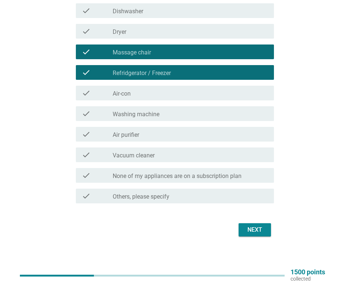
click at [247, 223] on div "Next" at bounding box center [172, 230] width 202 height 18
click at [249, 225] on button "Next" at bounding box center [254, 229] width 32 height 13
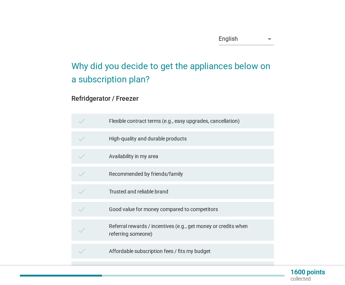
drag, startPoint x: 118, startPoint y: 145, endPoint x: 118, endPoint y: 149, distance: 3.7
click at [118, 145] on div "check High-quality and durable products" at bounding box center [172, 138] width 202 height 15
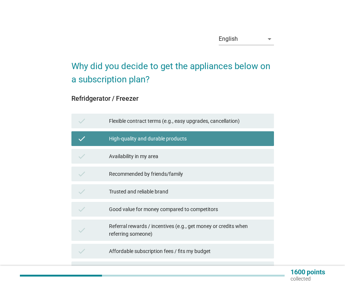
click at [124, 172] on div "Recommended by friends/family" at bounding box center [188, 174] width 159 height 9
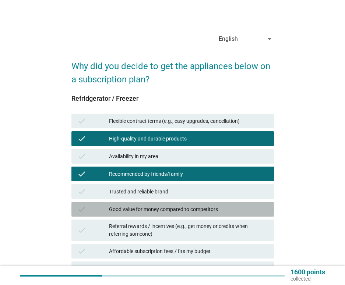
drag, startPoint x: 124, startPoint y: 210, endPoint x: 127, endPoint y: 230, distance: 20.1
click at [124, 212] on div "Good value for money compared to competitors" at bounding box center [188, 209] width 159 height 9
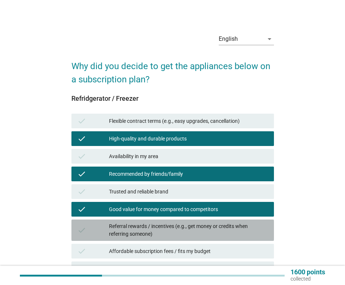
click at [127, 230] on div "Referral rewards / incentives (e.g., get money or credits when referring someon…" at bounding box center [188, 229] width 159 height 15
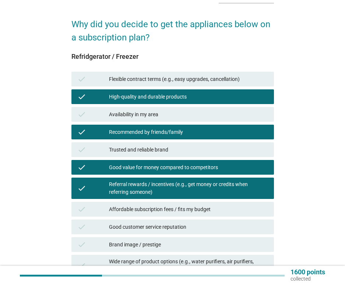
scroll to position [110, 0]
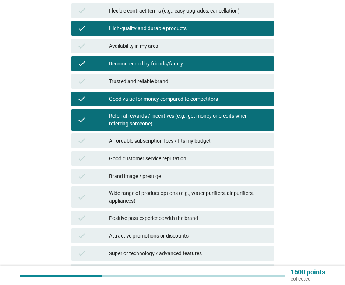
click at [137, 187] on div "check Wide range of product options (e.g., water purifiers, air purifiers, appl…" at bounding box center [172, 196] width 202 height 21
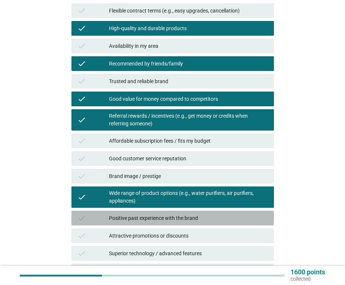
drag, startPoint x: 136, startPoint y: 213, endPoint x: 140, endPoint y: 186, distance: 27.8
click at [136, 212] on div "check Positive past experience with the brand" at bounding box center [172, 218] width 202 height 15
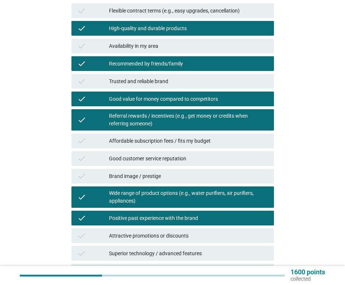
click at [143, 174] on div "Brand image / prestige" at bounding box center [188, 176] width 159 height 9
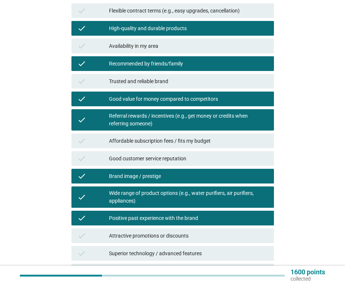
scroll to position [197, 0]
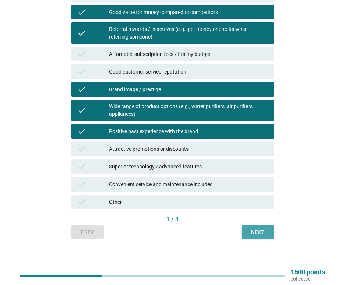
click at [260, 234] on div "Next" at bounding box center [257, 232] width 21 height 8
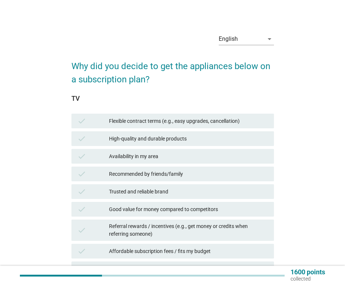
click at [121, 121] on div "Flexible contract terms (e.g., easy upgrades, cancellation)" at bounding box center [188, 121] width 159 height 9
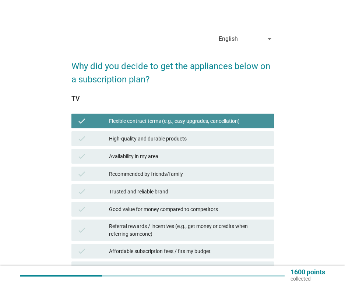
drag, startPoint x: 126, startPoint y: 155, endPoint x: 126, endPoint y: 163, distance: 7.7
click at [126, 157] on div "Availability in my area" at bounding box center [188, 156] width 159 height 9
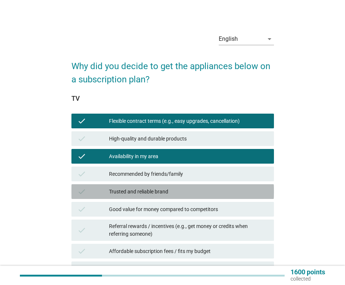
drag, startPoint x: 126, startPoint y: 188, endPoint x: 125, endPoint y: 218, distance: 30.2
click at [125, 193] on div "Trusted and reliable brand" at bounding box center [188, 191] width 159 height 9
click at [125, 219] on div "check Referral rewards / incentives (e.g., get money or credits when referring …" at bounding box center [172, 230] width 205 height 24
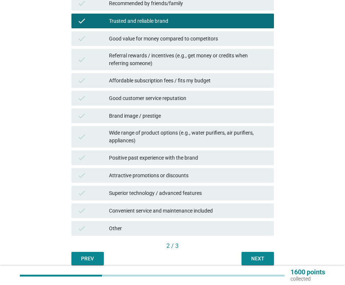
scroll to position [184, 0]
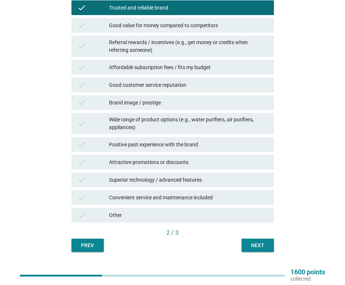
click at [125, 62] on div "check Affordable subscription fees / fits my budget" at bounding box center [172, 67] width 202 height 15
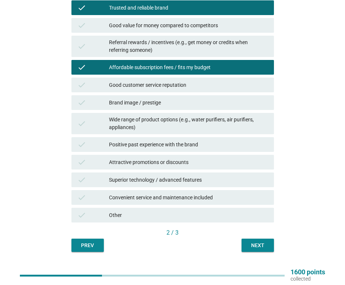
click at [128, 41] on div "Referral rewards / incentives (e.g., get money or credits when referring someon…" at bounding box center [188, 46] width 159 height 15
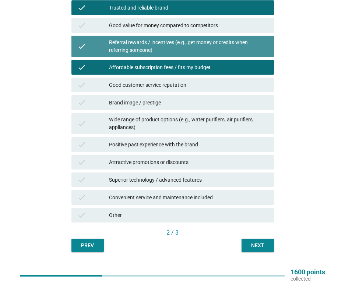
click at [140, 126] on div "Wide range of product options (e.g., water purifiers, air purifiers, appliances)" at bounding box center [188, 123] width 159 height 15
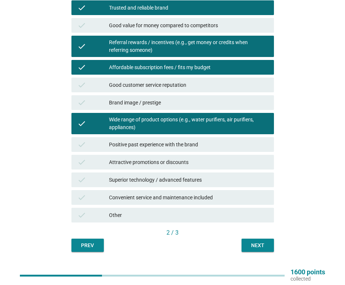
click at [261, 253] on div "English arrow_drop_down Why did you decide to get the appliances below on a sub…" at bounding box center [172, 47] width 214 height 420
click at [263, 248] on div "Next" at bounding box center [257, 246] width 21 height 8
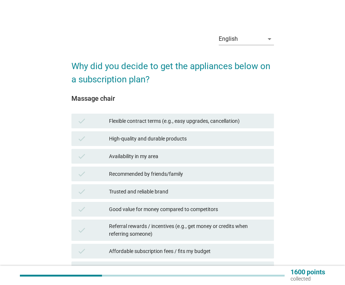
click at [148, 126] on div "check Flexible contract terms (e.g., easy upgrades, cancellation)" at bounding box center [172, 121] width 202 height 15
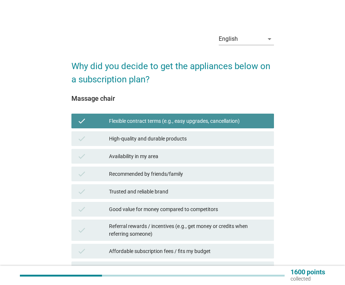
drag, startPoint x: 147, startPoint y: 147, endPoint x: 147, endPoint y: 154, distance: 6.6
click at [147, 149] on div "check Flexible contract terms (e.g., easy upgrades, cancellation) check High-qu…" at bounding box center [172, 260] width 205 height 296
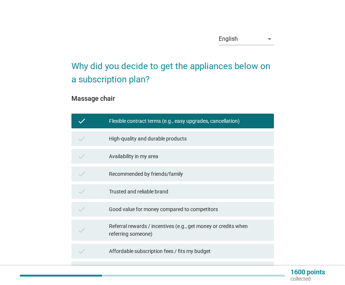
click at [142, 192] on div "Trusted and reliable brand" at bounding box center [188, 191] width 159 height 9
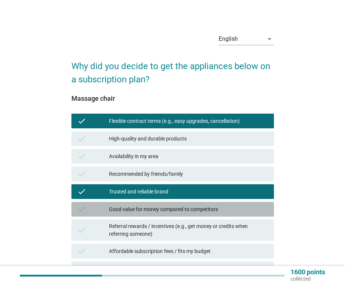
click at [141, 216] on div "check Good value for money compared to competitors" at bounding box center [172, 209] width 202 height 15
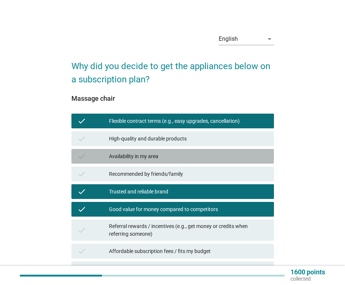
click at [140, 157] on div "Availability in my area" at bounding box center [188, 156] width 159 height 9
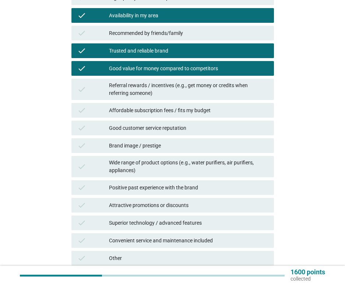
scroll to position [147, 0]
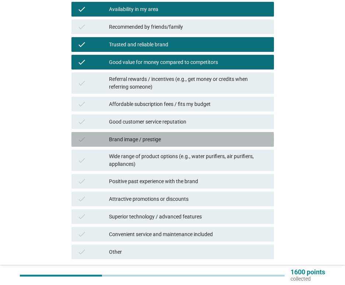
drag, startPoint x: 143, startPoint y: 140, endPoint x: 143, endPoint y: 125, distance: 15.1
click at [143, 140] on div "Brand image / prestige" at bounding box center [188, 139] width 159 height 9
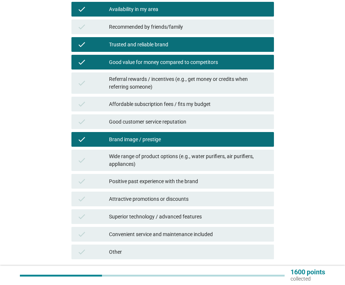
click at [139, 160] on div "Wide range of product options (e.g., water purifiers, air purifiers, appliances)" at bounding box center [188, 160] width 159 height 15
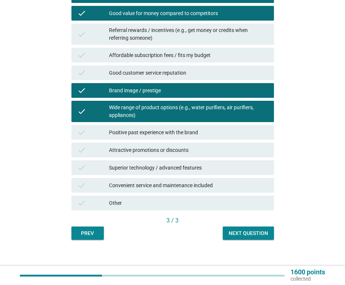
scroll to position [197, 0]
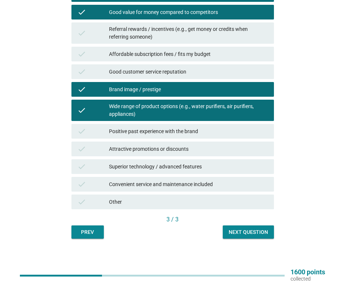
click at [257, 234] on div "Next question" at bounding box center [247, 232] width 39 height 8
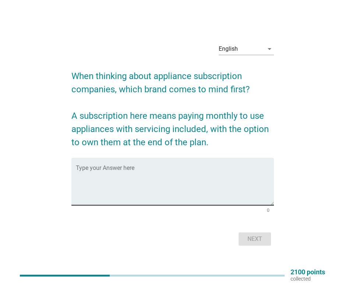
click at [121, 171] on textarea "Type your Answer here" at bounding box center [175, 186] width 198 height 39
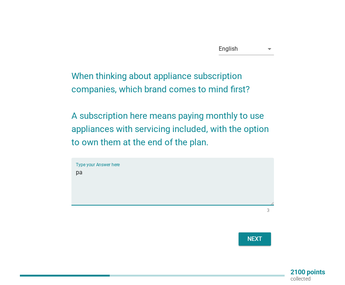
type textarea "p"
drag, startPoint x: 90, startPoint y: 172, endPoint x: 227, endPoint y: 180, distance: 137.0
click at [227, 180] on textarea "sharp, panasonic, lg" at bounding box center [175, 186] width 198 height 39
type textarea "sharp"
click at [257, 241] on div "Next" at bounding box center [254, 239] width 21 height 9
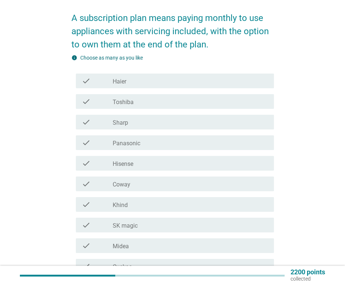
scroll to position [184, 0]
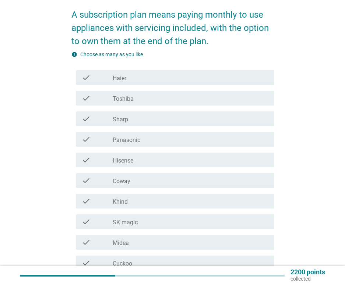
click at [161, 93] on div "check check_box_outline_blank Toshiba" at bounding box center [175, 98] width 198 height 15
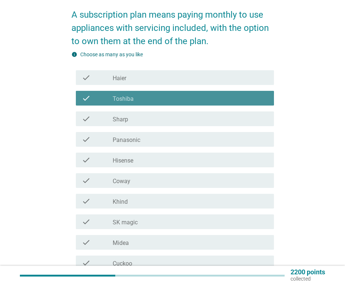
click at [156, 135] on div "check check_box_outline_blank Panasonic" at bounding box center [175, 139] width 198 height 15
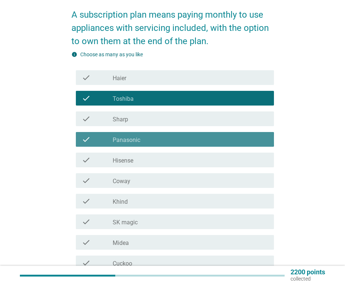
click at [152, 177] on div "check_box_outline_blank Coway" at bounding box center [190, 180] width 155 height 9
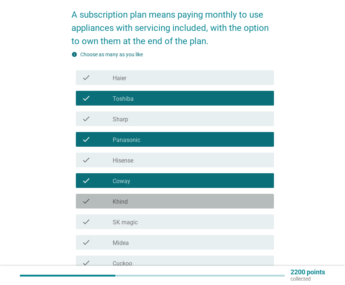
click at [151, 208] on div "check check_box_outline_blank Khind" at bounding box center [175, 201] width 198 height 15
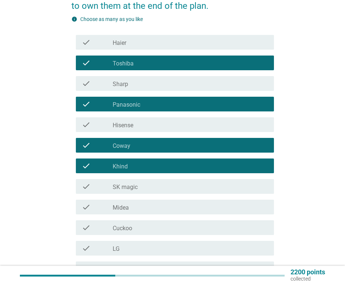
scroll to position [294, 0]
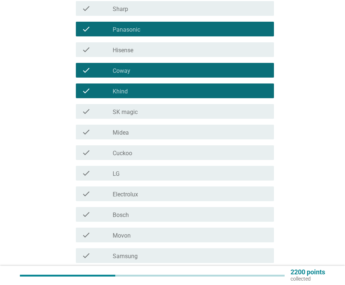
click at [165, 168] on div "check check_box_outline_blank LG" at bounding box center [175, 173] width 198 height 15
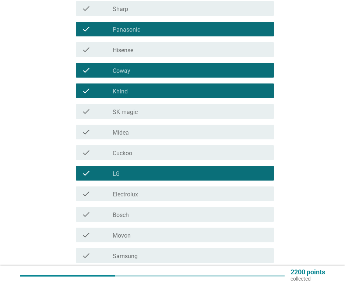
click at [178, 146] on div "check check_box_outline_blank Cuckoo" at bounding box center [175, 152] width 198 height 15
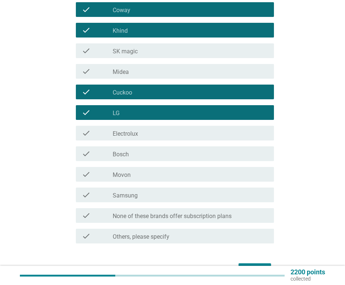
scroll to position [395, 0]
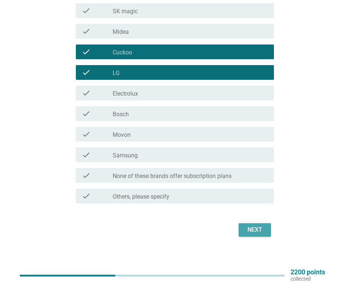
click at [258, 227] on div "Next" at bounding box center [254, 229] width 21 height 9
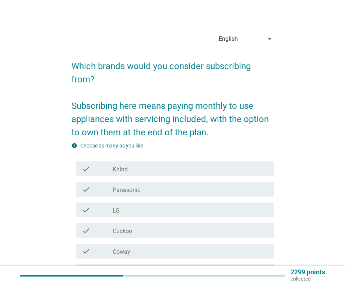
drag, startPoint x: 150, startPoint y: 154, endPoint x: 154, endPoint y: 189, distance: 35.1
click at [150, 156] on div "info Choose as many as you like check check_box Khind check check_box Panasonic…" at bounding box center [172, 232] width 202 height 181
click at [154, 189] on div "check_box Panasonic" at bounding box center [190, 189] width 155 height 9
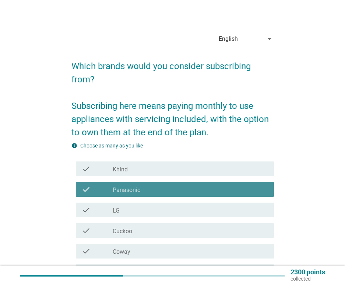
click at [145, 231] on div "check_box_outline_blank Cuckoo" at bounding box center [190, 230] width 155 height 9
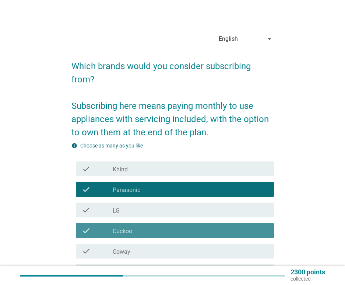
click at [145, 240] on div "check check_box_outline_blank Cuckoo" at bounding box center [172, 230] width 202 height 21
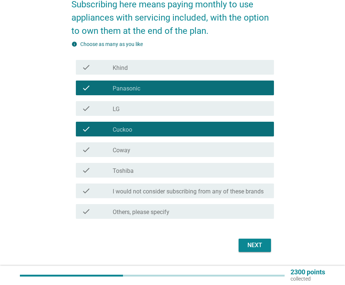
scroll to position [110, 0]
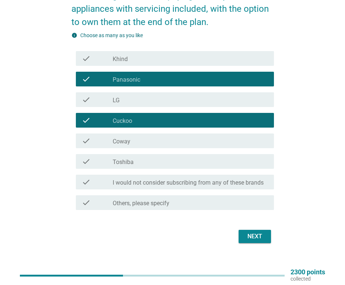
click at [153, 143] on div "check_box_outline_blank Coway" at bounding box center [190, 140] width 155 height 9
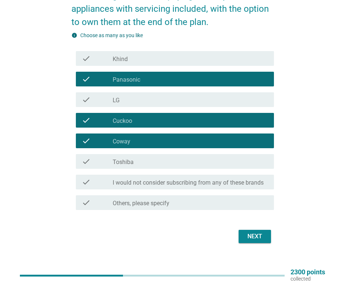
click at [250, 238] on div "Next" at bounding box center [254, 236] width 21 height 9
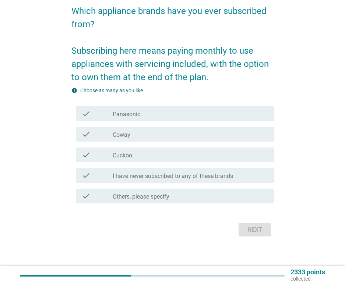
scroll to position [0, 0]
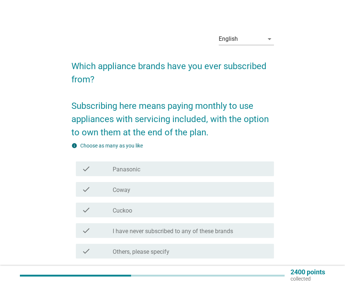
click at [132, 181] on div "check check_box Coway" at bounding box center [172, 189] width 202 height 21
click at [132, 199] on div "check check_box Coway" at bounding box center [172, 189] width 202 height 21
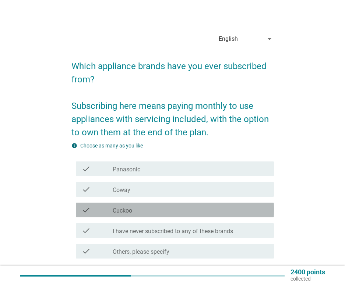
click at [129, 206] on div "check_box Cuckoo" at bounding box center [190, 210] width 155 height 9
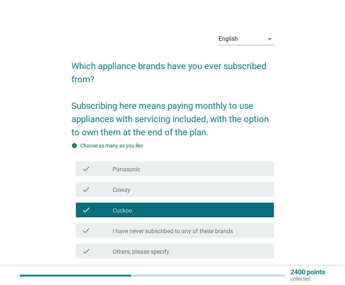
click at [165, 190] on div "check_box Coway" at bounding box center [190, 189] width 155 height 9
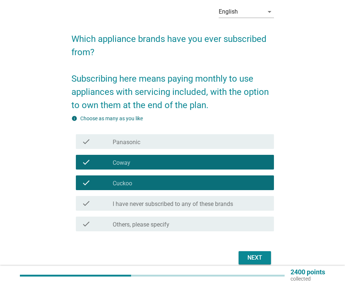
scroll to position [55, 0]
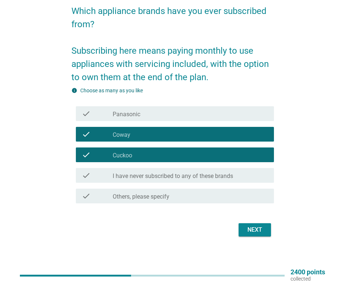
click at [272, 232] on div "Next" at bounding box center [172, 230] width 202 height 18
click at [259, 229] on div "Next" at bounding box center [254, 229] width 21 height 9
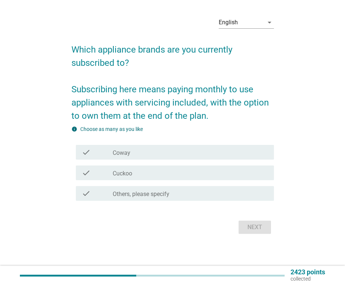
scroll to position [0, 0]
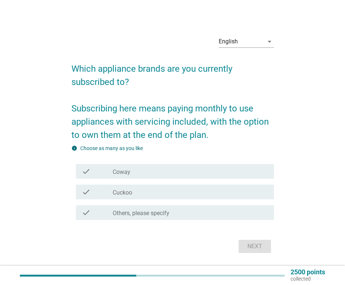
click at [133, 170] on div "check_box Coway" at bounding box center [190, 171] width 155 height 9
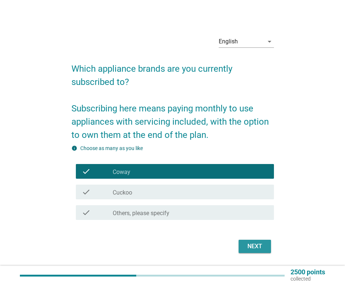
click at [255, 250] on div "Next" at bounding box center [254, 246] width 21 height 9
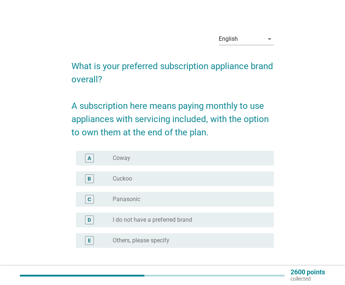
click at [132, 159] on div "radio_button_unchecked Coway" at bounding box center [187, 157] width 149 height 7
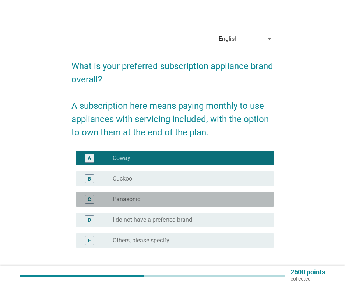
click at [181, 202] on div "radio_button_unchecked Panasonic" at bounding box center [187, 199] width 149 height 7
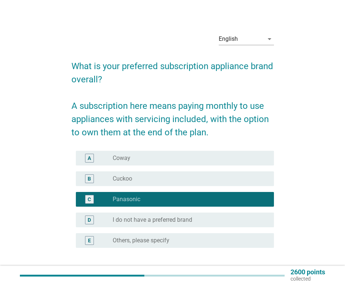
click at [176, 169] on div "B radio_button_unchecked Cuckoo" at bounding box center [172, 178] width 202 height 21
click at [172, 157] on div "radio_button_unchecked Coway" at bounding box center [187, 157] width 149 height 7
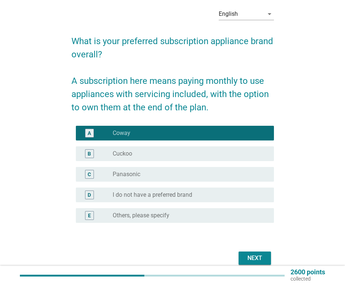
scroll to position [53, 0]
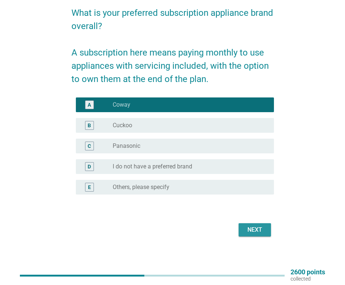
click at [249, 233] on div "Next" at bounding box center [254, 229] width 21 height 9
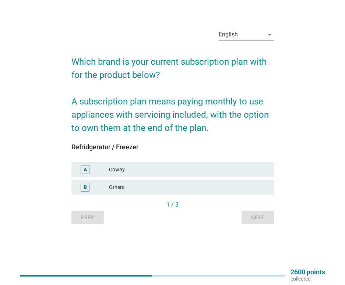
scroll to position [0, 0]
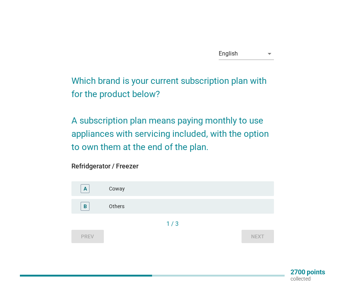
drag, startPoint x: 118, startPoint y: 190, endPoint x: 210, endPoint y: 226, distance: 98.9
click at [117, 191] on div "Coway" at bounding box center [188, 188] width 159 height 9
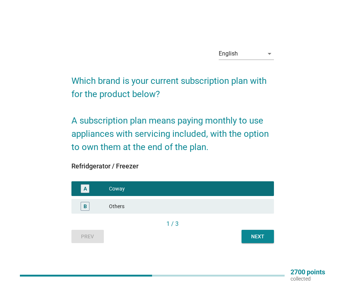
click at [255, 238] on div "Next" at bounding box center [257, 237] width 21 height 8
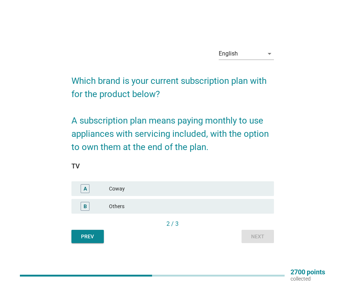
click at [135, 204] on div "Others" at bounding box center [188, 206] width 159 height 9
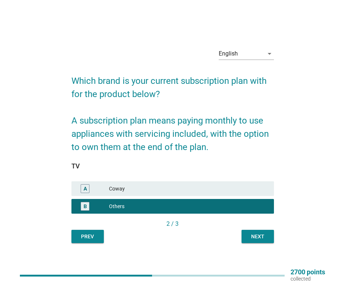
click at [250, 239] on div "Next" at bounding box center [257, 237] width 21 height 8
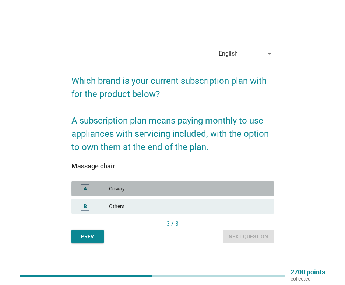
click at [127, 190] on div "Coway" at bounding box center [188, 188] width 159 height 9
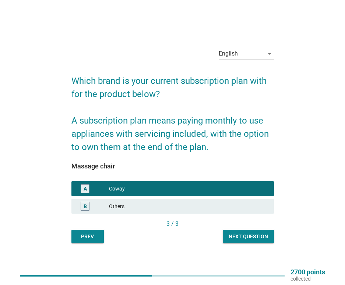
click at [261, 235] on div "Next question" at bounding box center [247, 237] width 39 height 8
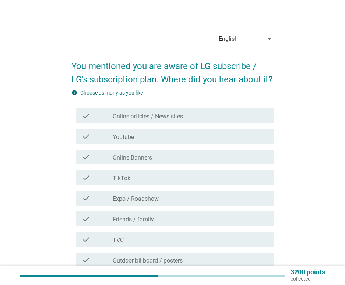
click at [128, 138] on label "Youtube" at bounding box center [123, 136] width 21 height 7
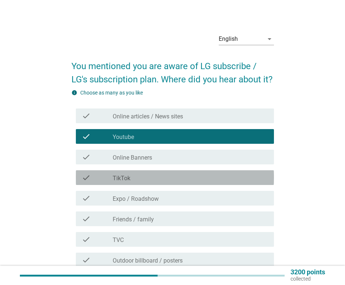
drag, startPoint x: 124, startPoint y: 176, endPoint x: 126, endPoint y: 206, distance: 29.1
click at [124, 177] on label "TikTok" at bounding box center [122, 178] width 18 height 7
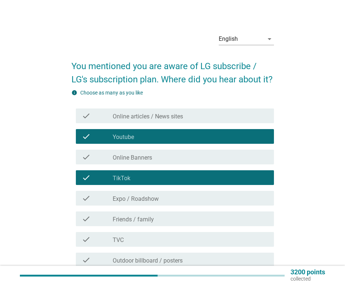
drag, startPoint x: 126, startPoint y: 206, endPoint x: 129, endPoint y: 220, distance: 14.2
click at [126, 207] on div "check check_box_outline_blank Expo / Roadshow" at bounding box center [172, 198] width 202 height 21
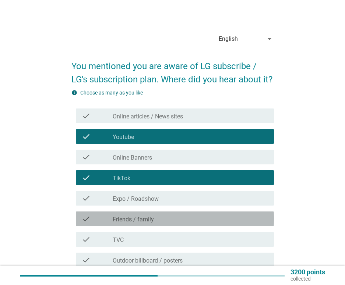
click at [129, 220] on label "Friends / family" at bounding box center [133, 219] width 41 height 7
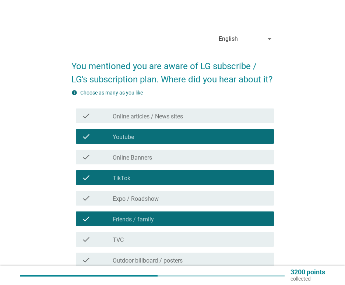
scroll to position [110, 0]
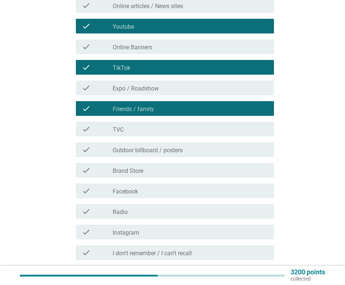
click at [124, 130] on div "check_box_outline_blank TVC" at bounding box center [190, 129] width 155 height 9
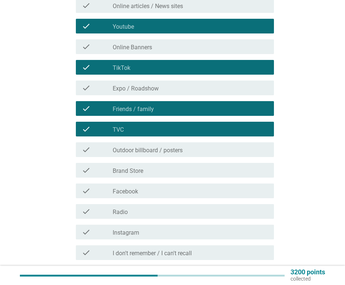
drag, startPoint x: 130, startPoint y: 166, endPoint x: 133, endPoint y: 195, distance: 29.6
click at [130, 167] on div "check_box_outline_blank Brand Store" at bounding box center [190, 170] width 155 height 9
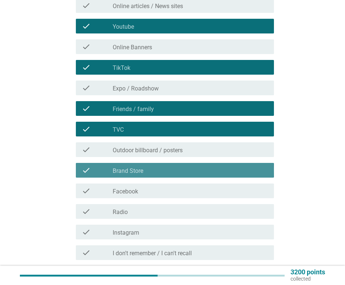
click at [132, 196] on div "check check_box_outline_blank Facebook" at bounding box center [175, 190] width 198 height 15
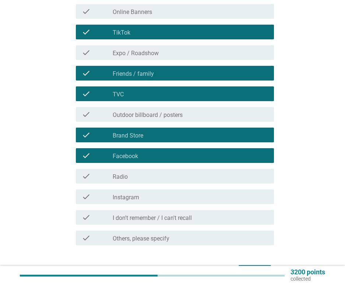
scroll to position [188, 0]
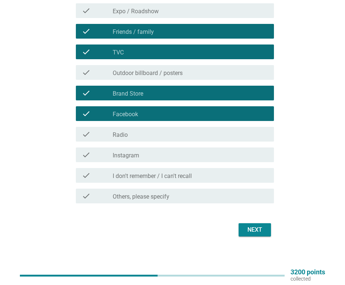
click at [243, 232] on button "Next" at bounding box center [254, 229] width 32 height 13
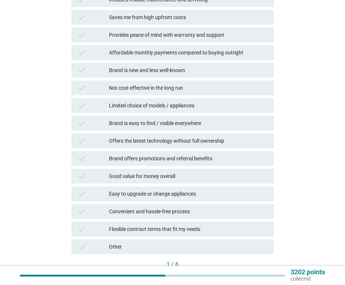
scroll to position [0, 0]
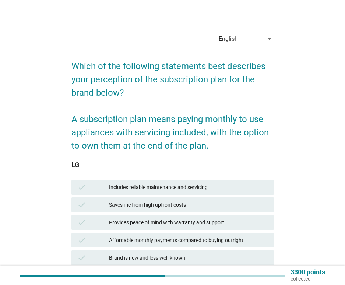
click at [120, 188] on div "Includes reliable maintenance and servicing" at bounding box center [188, 187] width 159 height 9
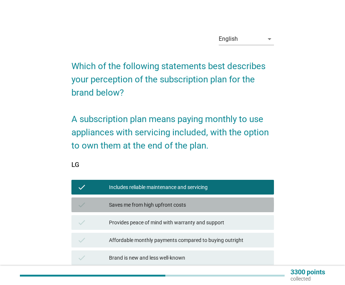
drag, startPoint x: 124, startPoint y: 211, endPoint x: 120, endPoint y: 237, distance: 26.4
click at [123, 213] on div "check Saves me from high upfront costs" at bounding box center [172, 205] width 205 height 18
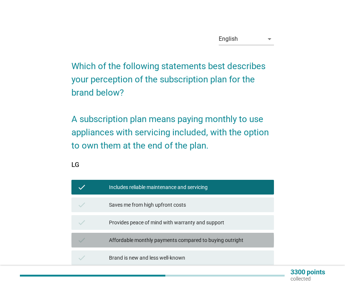
click at [120, 237] on div "Affordable monthly payments compared to buying outright" at bounding box center [188, 240] width 159 height 9
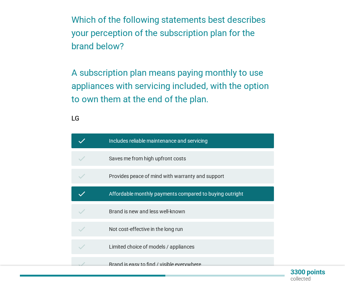
scroll to position [110, 0]
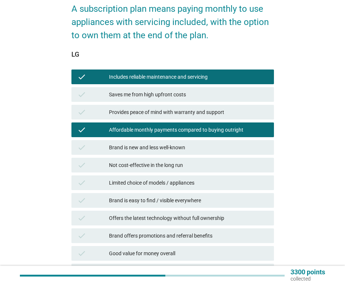
click at [128, 182] on div "Limited choice of models / appliances" at bounding box center [188, 182] width 159 height 9
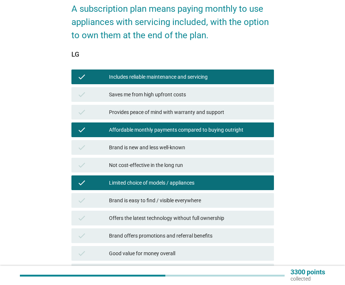
click at [140, 217] on div "Offers the latest technology without full ownership" at bounding box center [188, 218] width 159 height 9
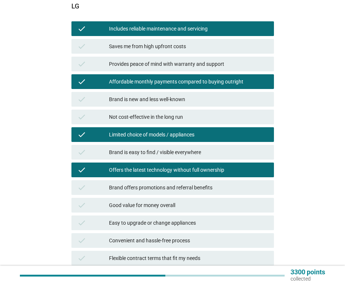
scroll to position [221, 0]
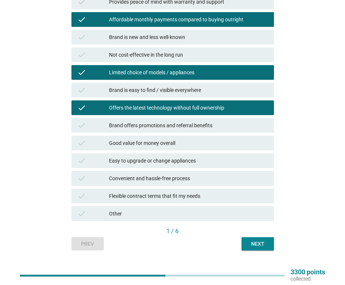
click at [261, 246] on div "Next" at bounding box center [257, 244] width 21 height 8
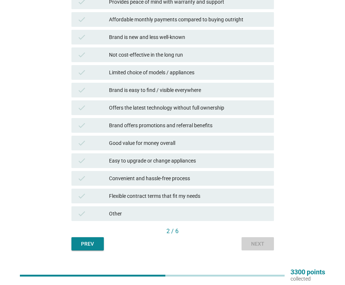
scroll to position [0, 0]
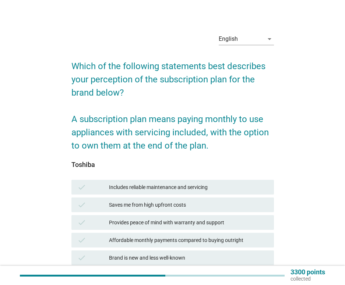
click at [140, 194] on div "check Includes reliable maintenance and servicing" at bounding box center [172, 187] width 202 height 15
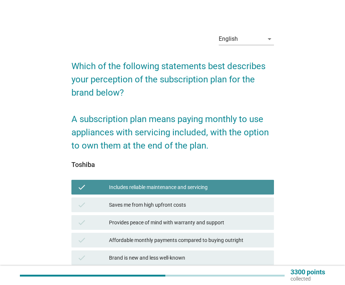
drag, startPoint x: 139, startPoint y: 224, endPoint x: 137, endPoint y: 238, distance: 13.7
click at [138, 224] on div "Provides peace of mind with warranty and support" at bounding box center [188, 222] width 159 height 9
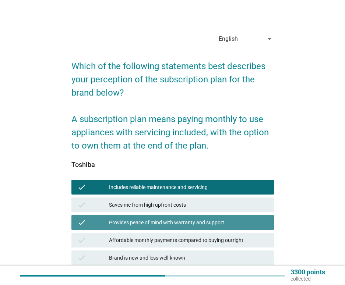
click at [136, 240] on div "Affordable monthly payments compared to buying outright" at bounding box center [188, 240] width 159 height 9
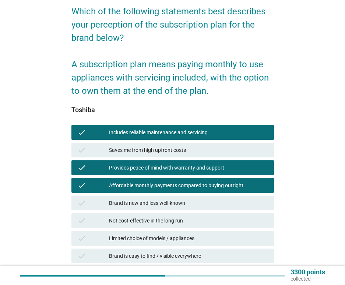
scroll to position [147, 0]
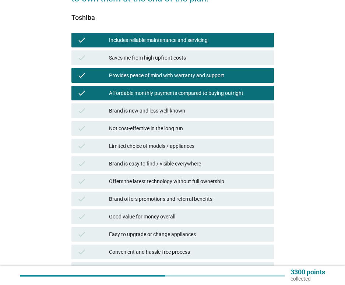
click at [133, 146] on div "Limited choice of models / appliances" at bounding box center [188, 146] width 159 height 9
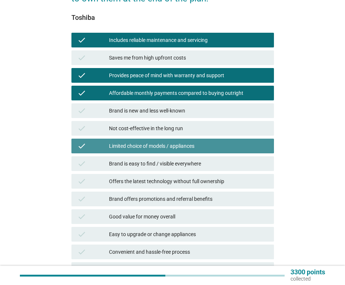
click at [134, 189] on div "check Offers the latest technology without full ownership" at bounding box center [172, 181] width 205 height 18
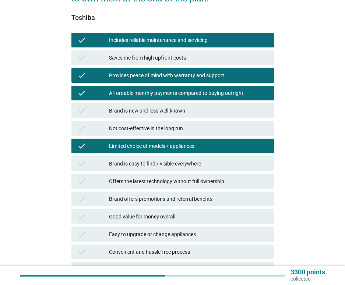
click at [137, 215] on div "Good value for money overall" at bounding box center [188, 216] width 159 height 9
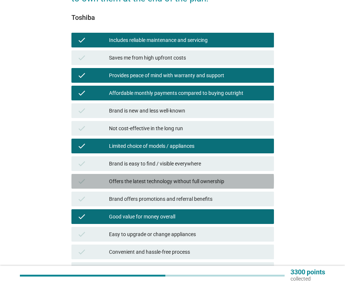
click at [145, 182] on div "Offers the latest technology without full ownership" at bounding box center [188, 181] width 159 height 9
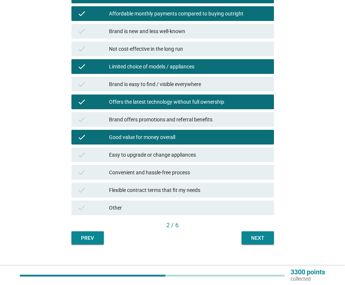
scroll to position [232, 0]
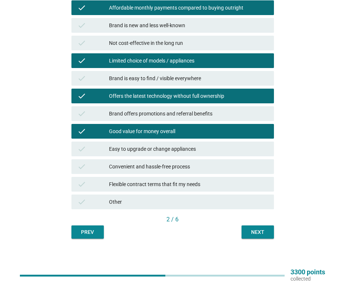
click at [253, 232] on div "Next" at bounding box center [257, 232] width 21 height 8
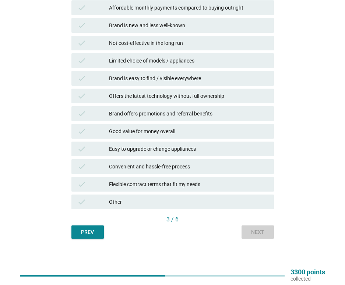
scroll to position [0, 0]
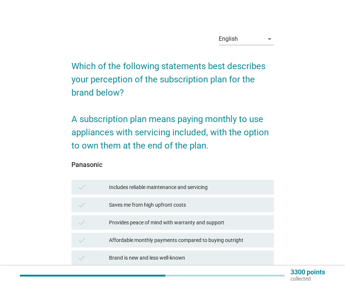
click at [135, 194] on div "check Includes reliable maintenance and servicing" at bounding box center [172, 187] width 202 height 15
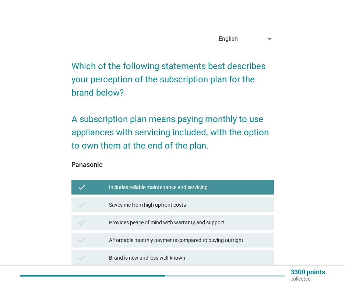
click at [139, 216] on div "check Provides peace of mind with warranty and support" at bounding box center [172, 222] width 202 height 15
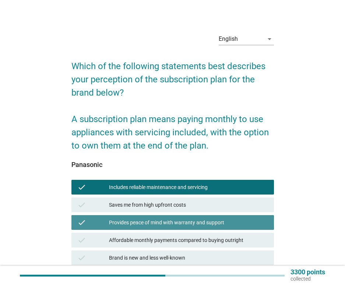
click at [137, 233] on div "check Affordable monthly payments compared to buying outright" at bounding box center [172, 240] width 202 height 15
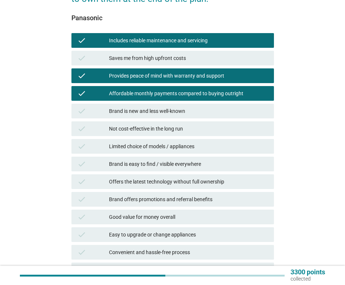
scroll to position [147, 0]
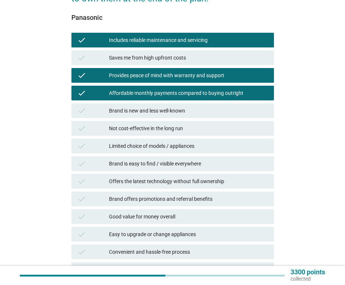
click at [132, 161] on div "Brand is easy to find / visible everywhere" at bounding box center [188, 163] width 159 height 9
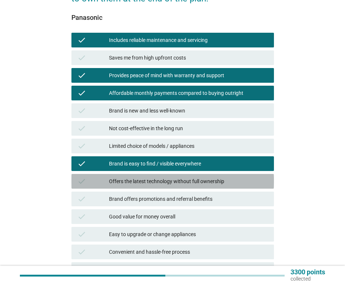
click at [131, 187] on div "check Offers the latest technology without full ownership" at bounding box center [172, 181] width 202 height 15
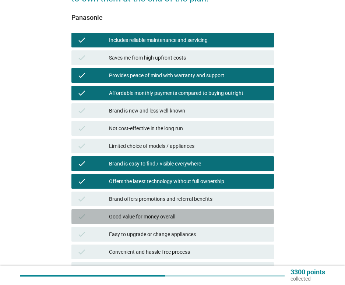
click at [134, 220] on div "Good value for money overall" at bounding box center [188, 216] width 159 height 9
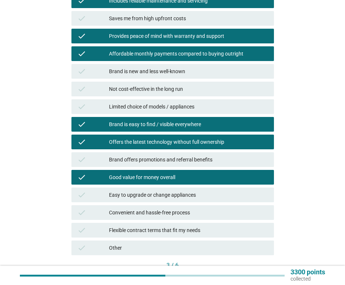
scroll to position [232, 0]
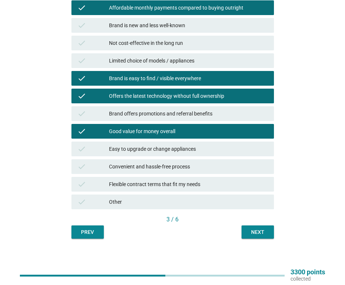
click at [252, 234] on div "Next" at bounding box center [257, 232] width 21 height 8
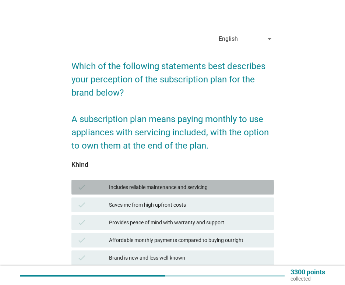
click at [106, 189] on div "check" at bounding box center [93, 187] width 32 height 9
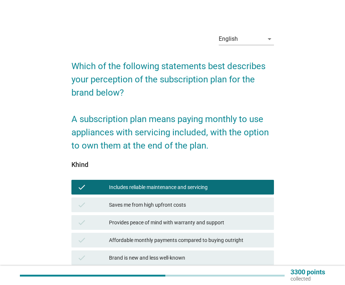
click at [117, 215] on div "check Provides peace of mind with warranty and support" at bounding box center [172, 223] width 205 height 18
click at [119, 243] on div "Affordable monthly payments compared to buying outright" at bounding box center [188, 240] width 159 height 9
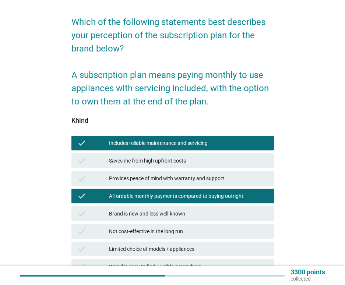
scroll to position [147, 0]
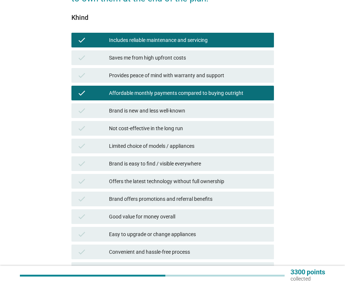
click at [132, 206] on div "check Brand offers promotions and referral benefits" at bounding box center [172, 199] width 202 height 15
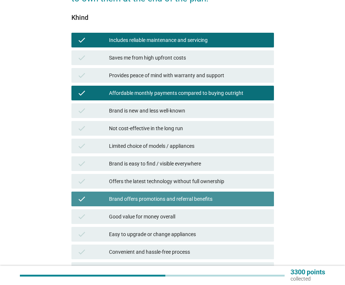
click at [138, 157] on div "check Brand is easy to find / visible everywhere" at bounding box center [172, 163] width 202 height 15
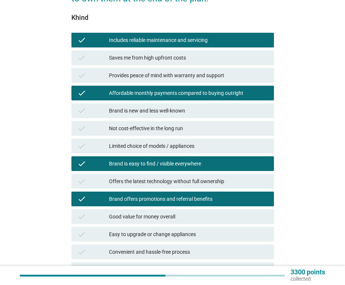
click at [149, 129] on div "Not cost-effective in the long run" at bounding box center [188, 128] width 159 height 9
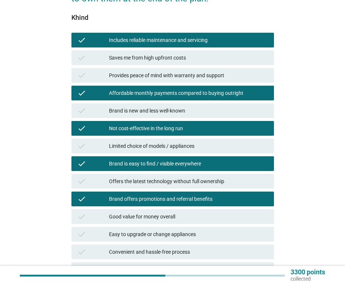
scroll to position [232, 0]
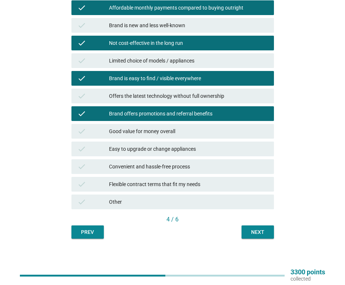
click at [246, 228] on button "Next" at bounding box center [257, 231] width 32 height 13
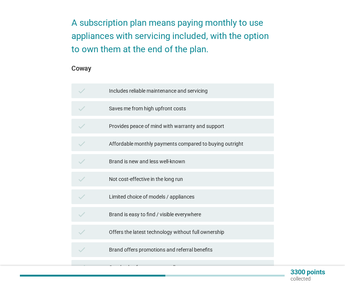
scroll to position [147, 0]
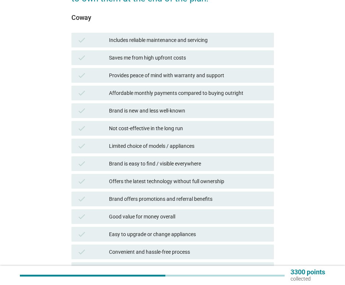
click at [143, 77] on div "Provides peace of mind with warranty and support" at bounding box center [188, 75] width 159 height 9
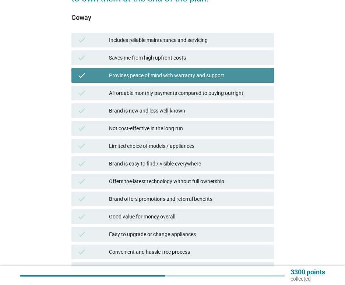
click at [140, 125] on div "Not cost-effective in the long run" at bounding box center [188, 128] width 159 height 9
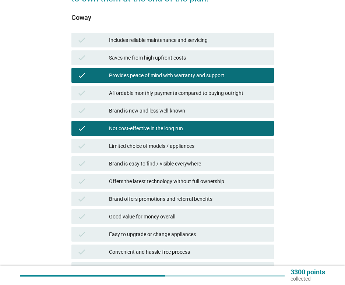
drag, startPoint x: 140, startPoint y: 173, endPoint x: 140, endPoint y: 203, distance: 30.2
click at [140, 174] on div "check Offers the latest technology without full ownership" at bounding box center [172, 181] width 205 height 18
click at [140, 203] on div "Brand offers promotions and referral benefits" at bounding box center [188, 199] width 159 height 9
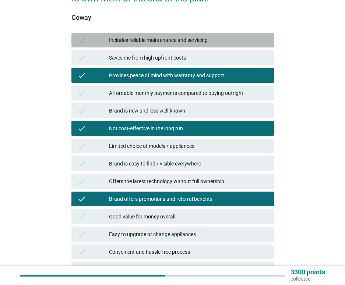
click at [140, 39] on div "Includes reliable maintenance and servicing" at bounding box center [188, 40] width 159 height 9
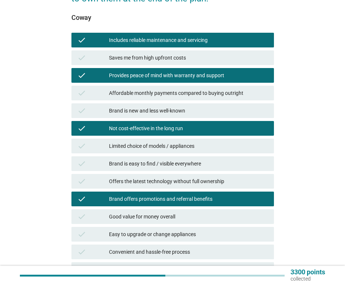
click at [145, 232] on div "Easy to upgrade or change appliances" at bounding box center [188, 234] width 159 height 9
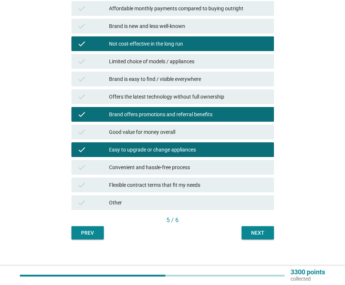
scroll to position [232, 0]
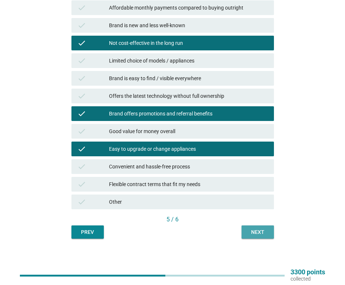
click at [257, 235] on div "Next" at bounding box center [257, 232] width 21 height 8
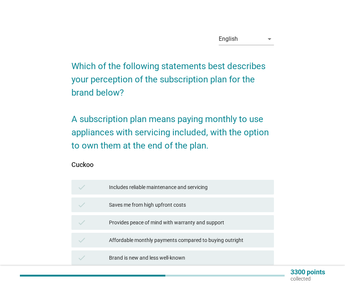
drag, startPoint x: 126, startPoint y: 192, endPoint x: 129, endPoint y: 218, distance: 25.9
click at [127, 192] on div "check Includes reliable maintenance and servicing" at bounding box center [172, 187] width 202 height 15
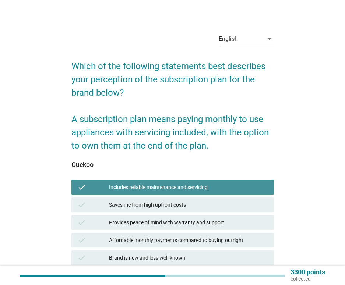
drag, startPoint x: 128, startPoint y: 221, endPoint x: 130, endPoint y: 249, distance: 27.3
click at [128, 222] on div "Provides peace of mind with warranty and support" at bounding box center [188, 222] width 159 height 9
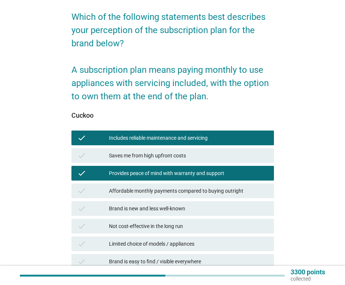
scroll to position [147, 0]
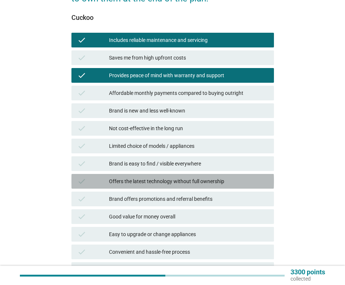
click at [143, 181] on div "Offers the latest technology without full ownership" at bounding box center [188, 181] width 159 height 9
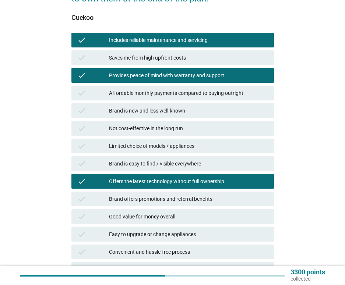
click at [140, 133] on div "check Not cost-effective in the long run" at bounding box center [172, 128] width 202 height 15
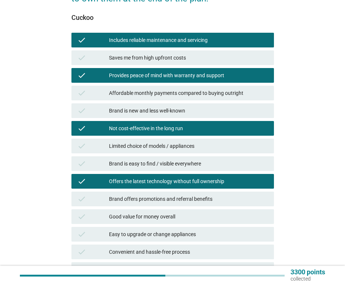
click at [138, 104] on div "check Brand is new and less well-known" at bounding box center [172, 110] width 202 height 15
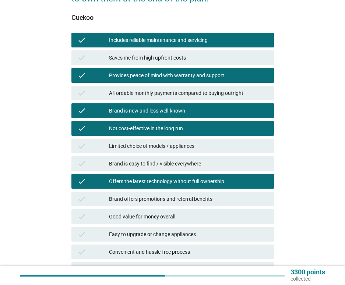
click at [143, 224] on div "check Good value for money overall" at bounding box center [172, 217] width 205 height 18
click at [148, 210] on div "check Good value for money overall" at bounding box center [172, 216] width 202 height 15
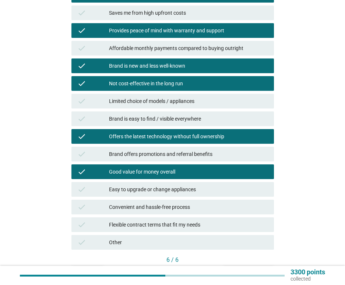
scroll to position [232, 0]
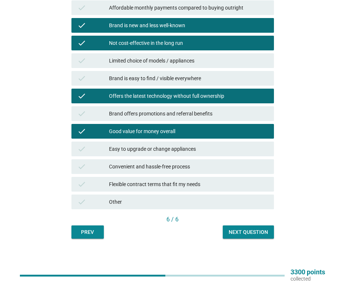
click at [259, 228] on button "Next question" at bounding box center [247, 231] width 51 height 13
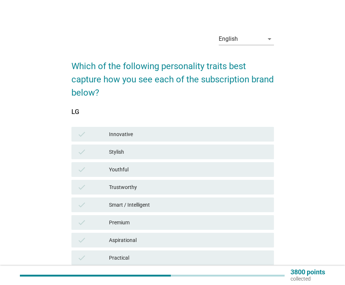
click at [152, 145] on div "check Stylish" at bounding box center [172, 152] width 202 height 15
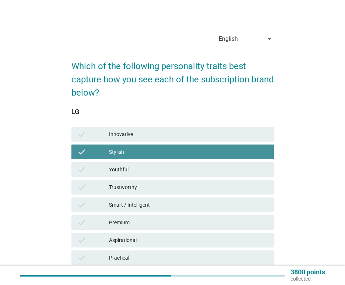
click at [157, 188] on div "Trustworthy" at bounding box center [188, 187] width 159 height 9
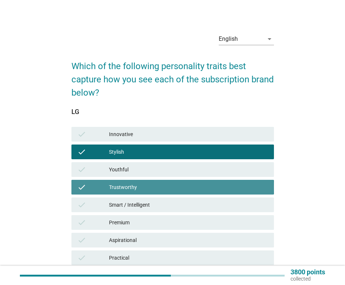
click at [151, 218] on div "Premium" at bounding box center [188, 222] width 159 height 9
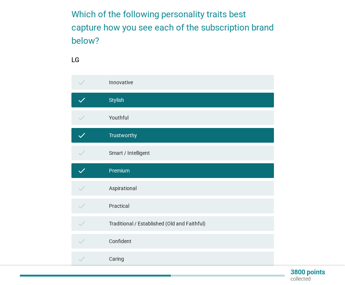
scroll to position [110, 0]
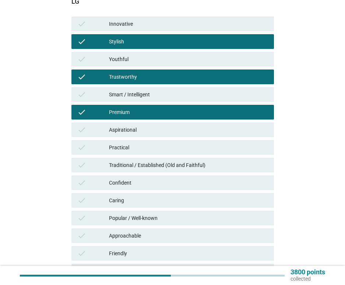
drag, startPoint x: 154, startPoint y: 19, endPoint x: 163, endPoint y: 99, distance: 80.4
click at [154, 19] on div "Innovative" at bounding box center [188, 23] width 159 height 9
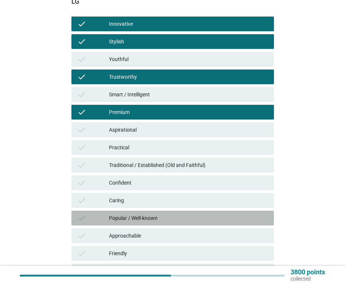
click at [167, 215] on div "Popular / Well-known" at bounding box center [188, 218] width 159 height 9
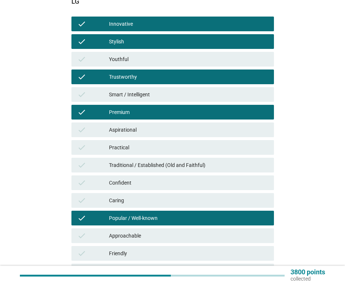
click at [167, 181] on div "Confident" at bounding box center [188, 182] width 159 height 9
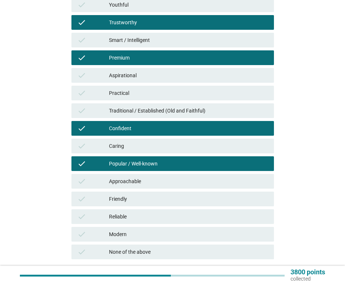
scroll to position [215, 0]
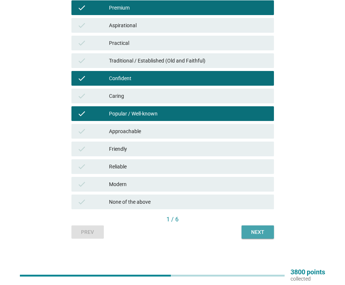
click at [262, 232] on div "Next" at bounding box center [257, 232] width 21 height 8
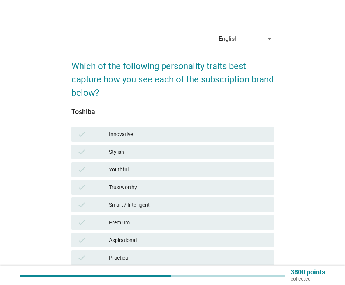
drag, startPoint x: 158, startPoint y: 135, endPoint x: 158, endPoint y: 146, distance: 11.0
click at [158, 136] on div "Innovative" at bounding box center [188, 134] width 159 height 9
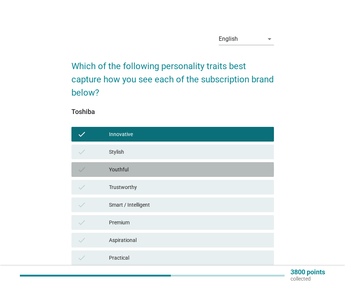
drag, startPoint x: 151, startPoint y: 167, endPoint x: 151, endPoint y: 206, distance: 38.6
click at [151, 168] on div "Youthful" at bounding box center [188, 169] width 159 height 9
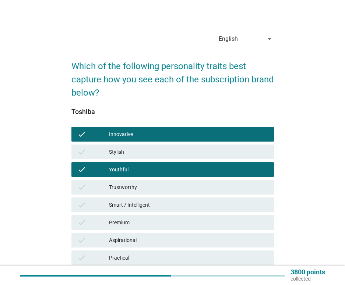
click at [151, 208] on div "Smart / Intelligent" at bounding box center [188, 204] width 159 height 9
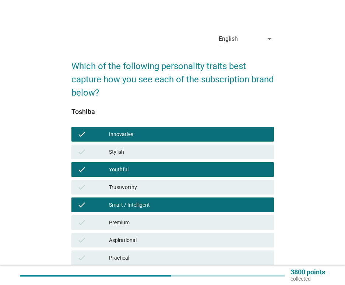
click at [146, 222] on div "Premium" at bounding box center [188, 222] width 159 height 9
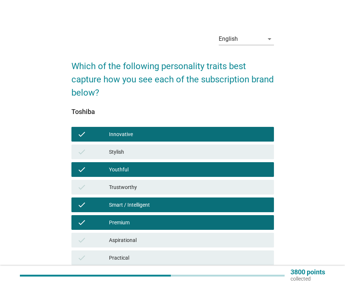
scroll to position [184, 0]
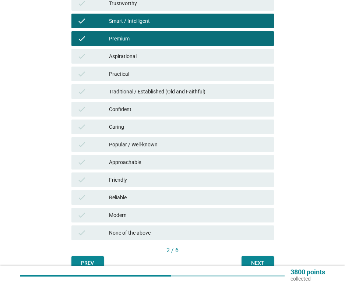
click at [143, 132] on div "check Caring" at bounding box center [172, 127] width 202 height 15
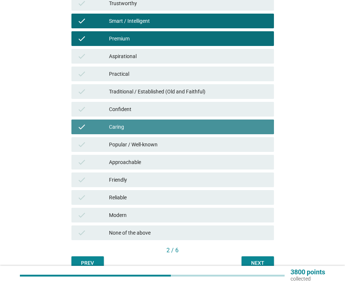
click at [149, 92] on div "Traditional / Established (Old and Faithful)" at bounding box center [188, 91] width 159 height 9
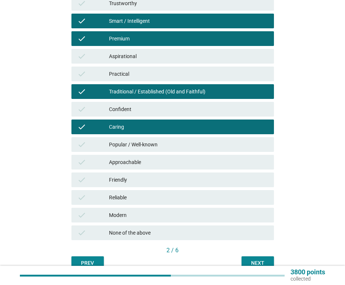
click at [256, 261] on div "Next" at bounding box center [257, 263] width 21 height 8
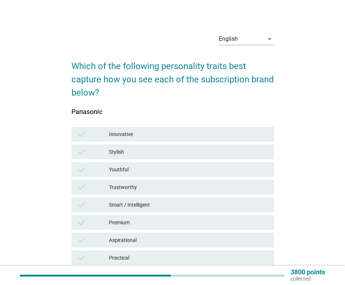
click at [137, 150] on div "Stylish" at bounding box center [188, 151] width 159 height 9
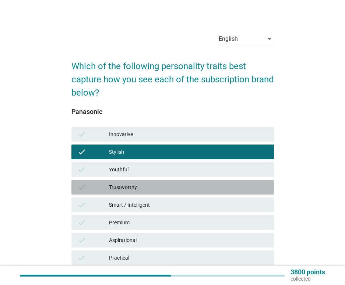
click at [135, 183] on div "Trustworthy" at bounding box center [188, 187] width 159 height 9
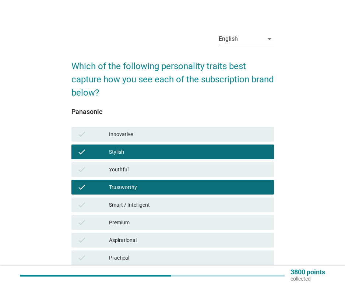
click at [132, 214] on div "check Premium" at bounding box center [172, 223] width 205 height 18
click at [137, 235] on div "check Aspirational" at bounding box center [172, 240] width 202 height 15
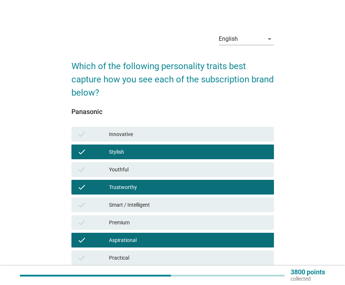
click at [146, 131] on div "Innovative" at bounding box center [188, 134] width 159 height 9
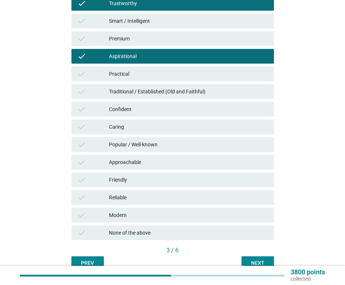
scroll to position [215, 0]
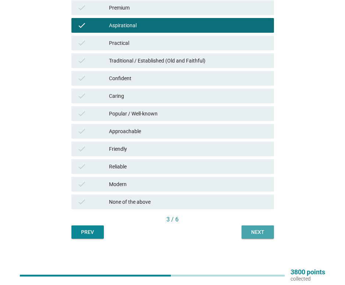
click at [258, 234] on div "Next" at bounding box center [257, 232] width 21 height 8
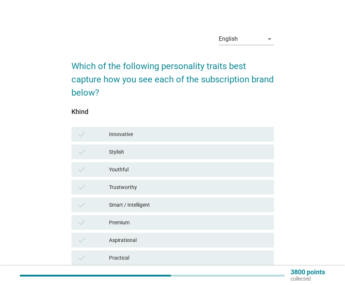
drag, startPoint x: 154, startPoint y: 130, endPoint x: 156, endPoint y: 140, distance: 10.0
click at [155, 130] on div "Innovative" at bounding box center [188, 134] width 159 height 9
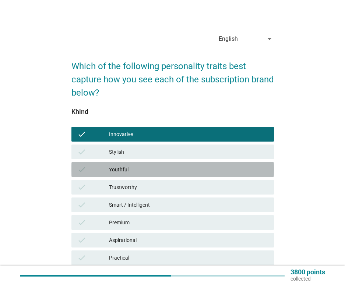
click at [150, 164] on div "check Youthful" at bounding box center [172, 169] width 202 height 15
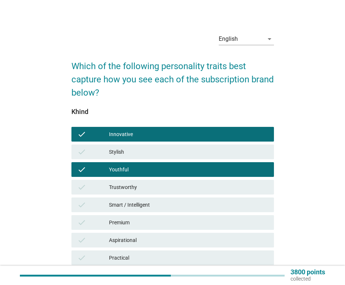
drag, startPoint x: 147, startPoint y: 188, endPoint x: 141, endPoint y: 221, distance: 32.8
click at [147, 189] on div "Trustworthy" at bounding box center [188, 187] width 159 height 9
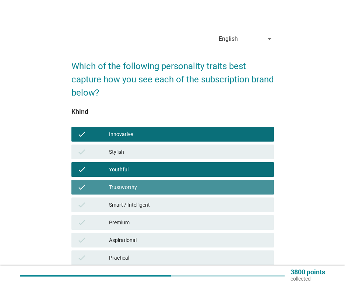
click at [141, 221] on div "Premium" at bounding box center [188, 222] width 159 height 9
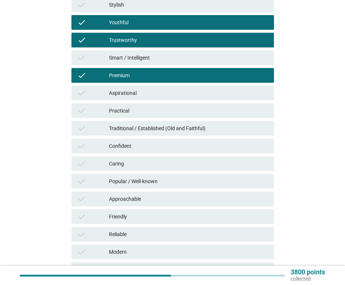
click at [138, 144] on div "Confident" at bounding box center [188, 146] width 159 height 9
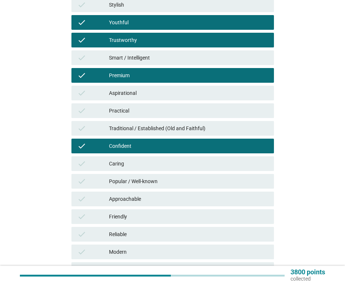
click at [133, 174] on div "check Popular / Well-known" at bounding box center [172, 181] width 205 height 18
click at [130, 203] on div "Approachable" at bounding box center [188, 199] width 159 height 9
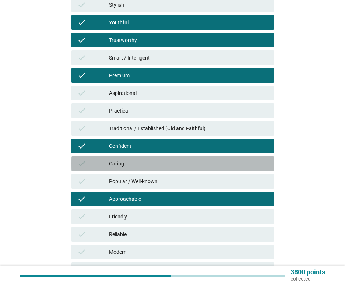
click at [138, 163] on div "Caring" at bounding box center [188, 163] width 159 height 9
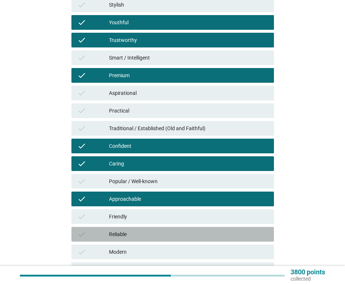
click at [132, 228] on div "check Reliable" at bounding box center [172, 234] width 202 height 15
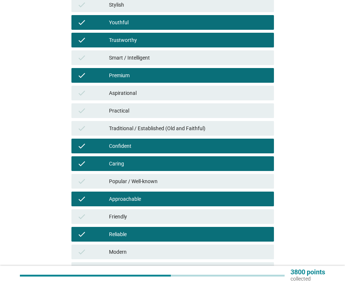
click at [157, 219] on div "Friendly" at bounding box center [188, 216] width 159 height 9
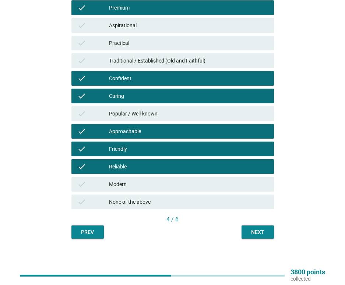
click at [257, 232] on div "Next" at bounding box center [257, 232] width 21 height 8
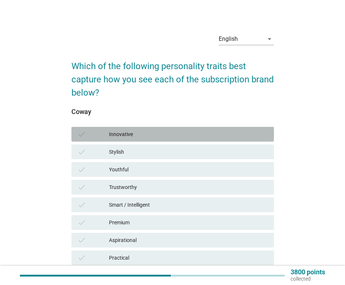
click at [131, 132] on div "Innovative" at bounding box center [188, 134] width 159 height 9
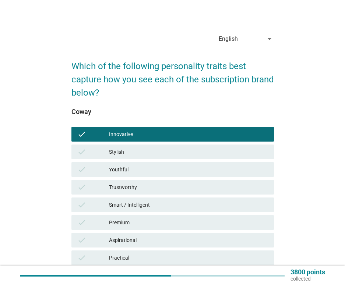
click at [133, 159] on div "check Stylish" at bounding box center [172, 152] width 202 height 15
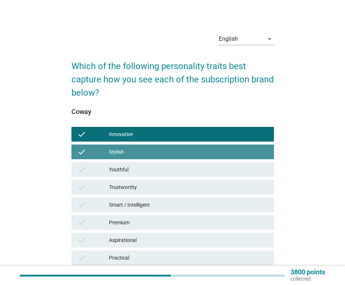
click at [133, 192] on div "check Trustworthy" at bounding box center [172, 187] width 202 height 15
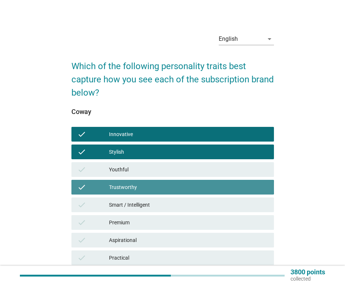
click at [133, 213] on div "check Smart / Intelligent" at bounding box center [172, 205] width 205 height 18
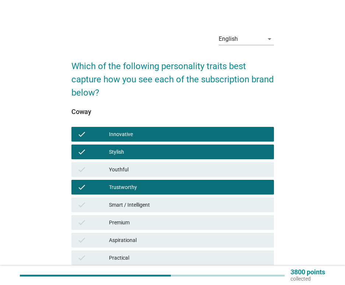
click at [133, 224] on div "Premium" at bounding box center [188, 222] width 159 height 9
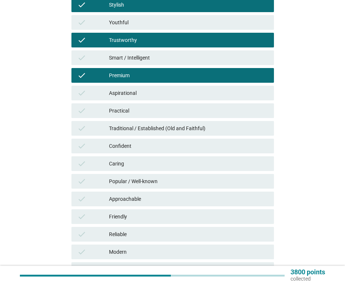
click at [136, 154] on div "check Confident" at bounding box center [172, 146] width 205 height 18
click at [133, 179] on div "Popular / Well-known" at bounding box center [188, 181] width 159 height 9
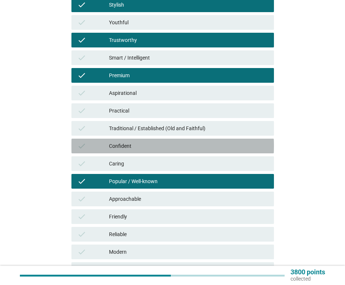
click at [135, 146] on div "Confident" at bounding box center [188, 146] width 159 height 9
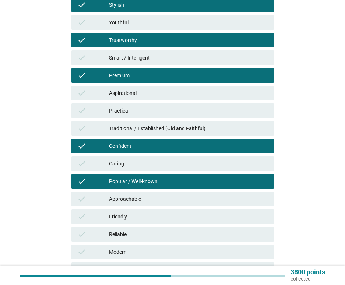
click at [138, 104] on div "check Practical" at bounding box center [172, 110] width 202 height 15
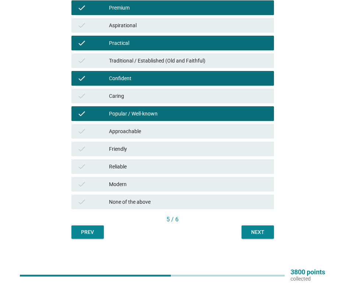
click at [245, 231] on button "Next" at bounding box center [257, 231] width 32 height 13
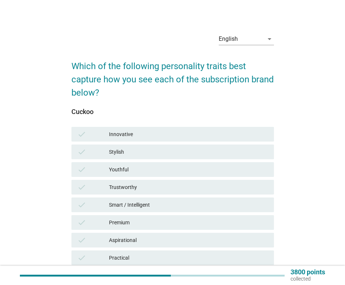
click at [145, 137] on div "Innovative" at bounding box center [188, 134] width 159 height 9
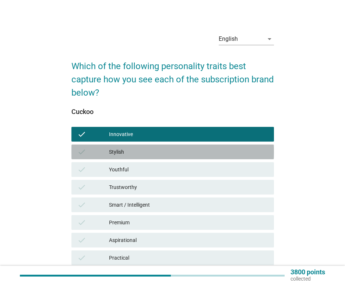
click at [143, 154] on div "Stylish" at bounding box center [188, 151] width 159 height 9
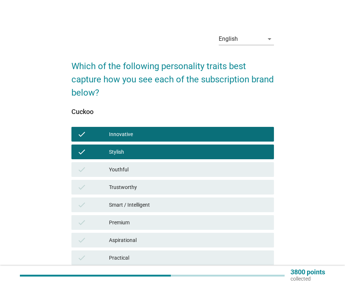
click at [140, 190] on div "Trustworthy" at bounding box center [188, 187] width 159 height 9
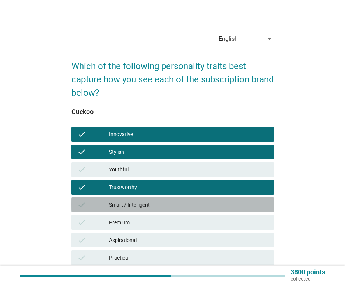
click at [140, 208] on div "Smart / Intelligent" at bounding box center [188, 204] width 159 height 9
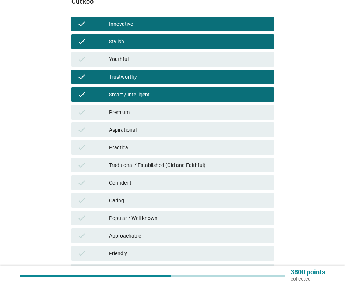
click at [144, 177] on div "check Confident" at bounding box center [172, 182] width 202 height 15
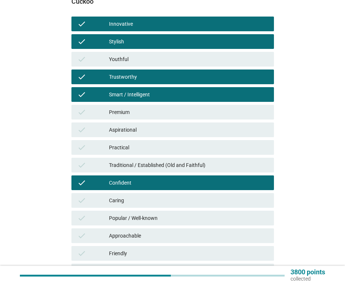
click at [142, 57] on div "Youthful" at bounding box center [188, 59] width 159 height 9
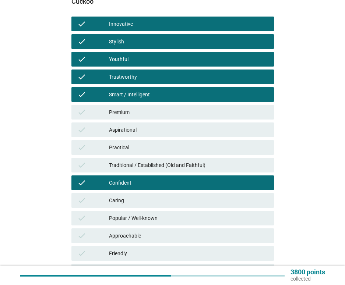
click at [136, 228] on div "check Approachable" at bounding box center [172, 236] width 205 height 18
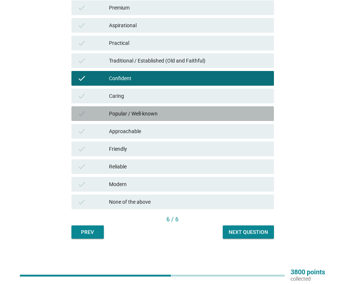
click at [154, 111] on div "Popular / Well-known" at bounding box center [188, 113] width 159 height 9
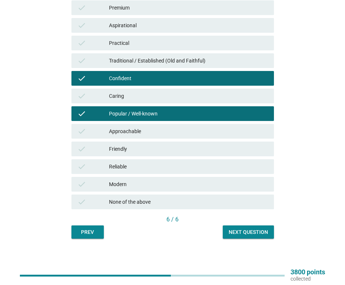
click at [245, 236] on button "Next question" at bounding box center [247, 231] width 51 height 13
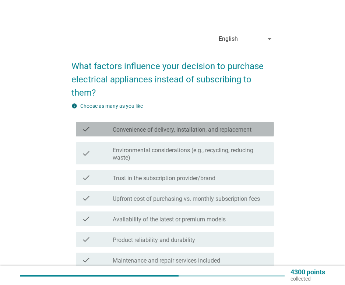
click at [170, 131] on label "Convenience of delivery, installation, and replacement" at bounding box center [182, 129] width 139 height 7
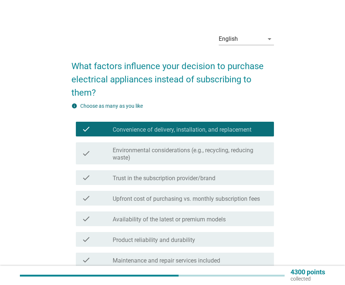
click at [171, 160] on label "Environmental considerations (e.g., recycling, reducing waste)" at bounding box center [190, 154] width 155 height 15
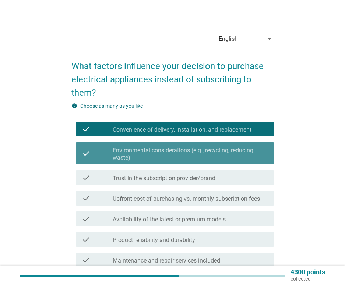
drag, startPoint x: 167, startPoint y: 220, endPoint x: 167, endPoint y: 235, distance: 14.4
click at [167, 220] on label "Availability of the latest or premium models" at bounding box center [169, 219] width 113 height 7
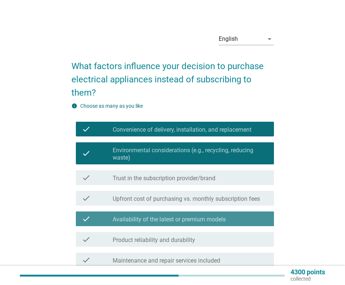
click at [167, 236] on div "check_box_outline_blank Product reliability and durability" at bounding box center [190, 239] width 155 height 9
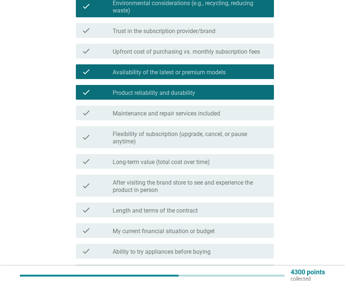
click at [168, 149] on div "check check_box_outline_blank Flexibility of subscription (upgrade, cancel, or …" at bounding box center [172, 137] width 202 height 28
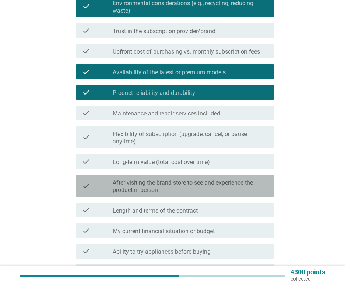
click at [165, 185] on label "After visiting the brand store to see and experience the product in person" at bounding box center [190, 186] width 155 height 15
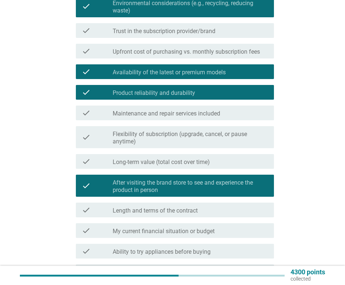
click at [163, 140] on label "Flexibility of subscription (upgrade, cancel, or pause anytime)" at bounding box center [190, 138] width 155 height 15
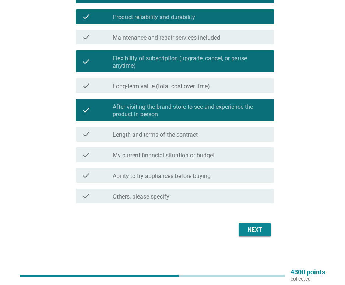
click at [243, 230] on button "Next" at bounding box center [254, 229] width 32 height 13
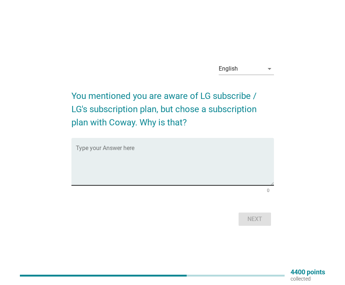
click at [129, 146] on div "Type your Answer here" at bounding box center [175, 161] width 198 height 47
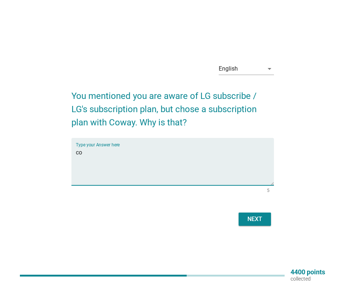
type textarea "c"
type textarea "self confident level"
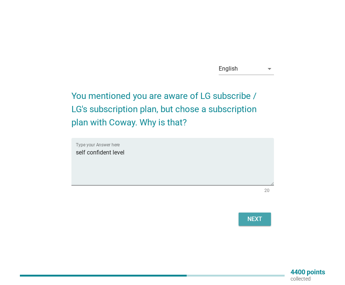
click at [268, 218] on button "Next" at bounding box center [254, 219] width 32 height 13
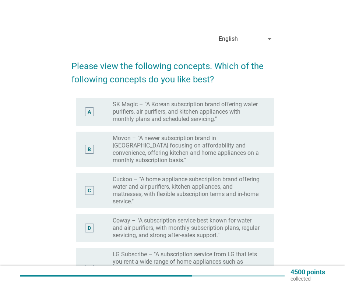
scroll to position [37, 0]
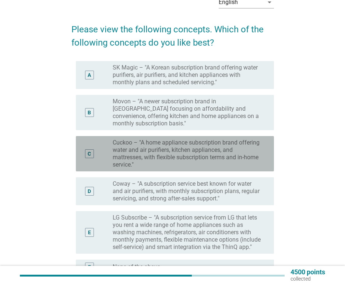
click at [161, 156] on label "Cuckoo – "A home appliance subscription brand offering water and air purifiers,…" at bounding box center [187, 153] width 149 height 29
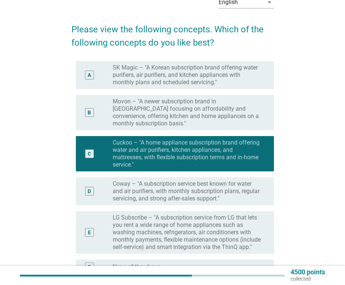
click at [172, 195] on label "Coway – "A subscription service best known for water and air purifiers, with mo…" at bounding box center [187, 191] width 149 height 22
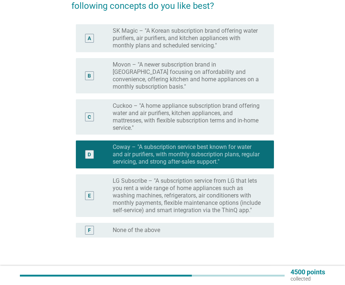
scroll to position [117, 0]
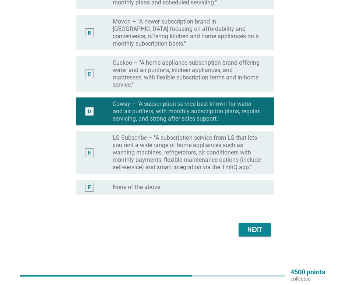
click at [254, 237] on div "Next" at bounding box center [172, 230] width 202 height 18
click at [254, 236] on button "Next" at bounding box center [254, 229] width 32 height 13
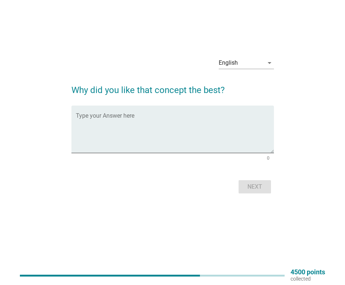
scroll to position [0, 0]
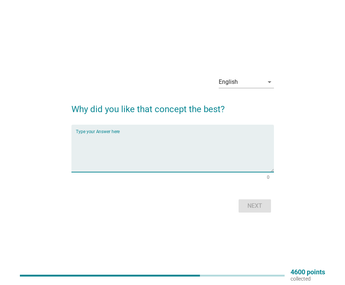
click at [152, 152] on textarea "Type your Answer here" at bounding box center [175, 152] width 198 height 39
type textarea "almost"
click at [246, 201] on button "Next" at bounding box center [254, 205] width 32 height 13
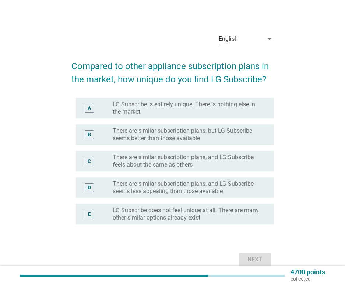
click at [126, 111] on label "LG Subscribe is entirely unique. There is nothing else in the market." at bounding box center [187, 108] width 149 height 15
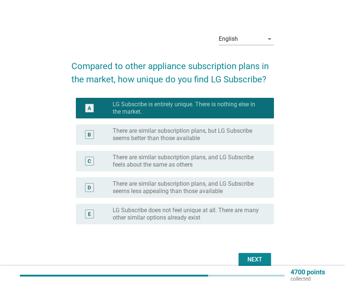
click at [125, 146] on div "B radio_button_unchecked There are similar subscription plans, but LG Subscribe…" at bounding box center [172, 134] width 202 height 26
click at [253, 257] on div "Next" at bounding box center [254, 259] width 21 height 9
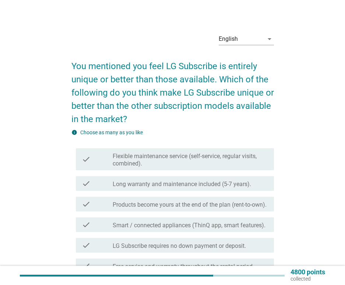
click at [125, 191] on div "check check_box_outline_blank Long warranty and maintenance included (5-7 years…" at bounding box center [172, 183] width 202 height 21
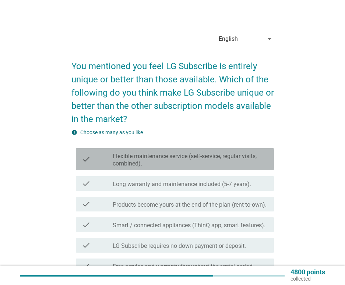
click at [134, 162] on label "Flexible maintenance service (self-service, regular visits, combined)." at bounding box center [190, 160] width 155 height 15
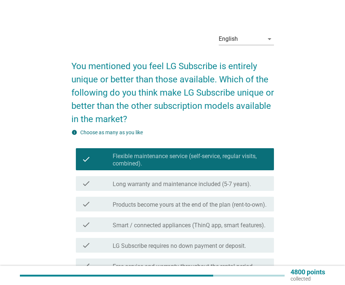
click at [134, 178] on div "check check_box_outline_blank Long warranty and maintenance included (5-7 years…" at bounding box center [175, 183] width 198 height 15
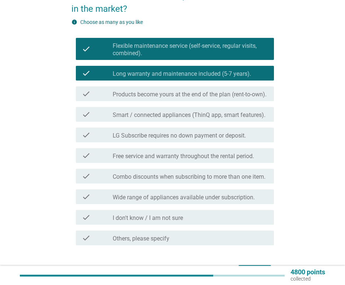
scroll to position [160, 0]
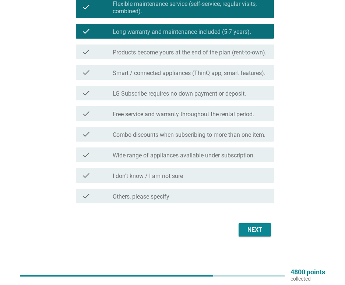
click at [259, 229] on div "Next" at bounding box center [254, 229] width 21 height 9
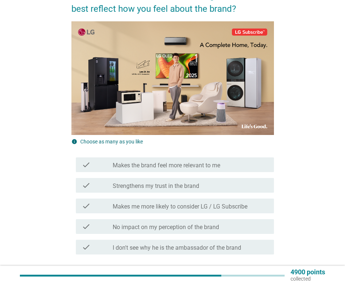
scroll to position [110, 0]
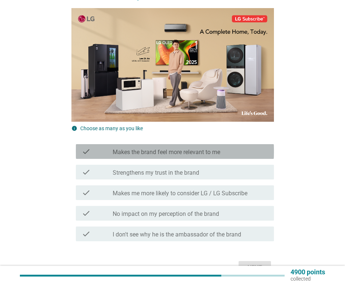
click at [161, 158] on div "check check_box_outline_blank Makes the brand feel more relevant to me" at bounding box center [175, 151] width 198 height 15
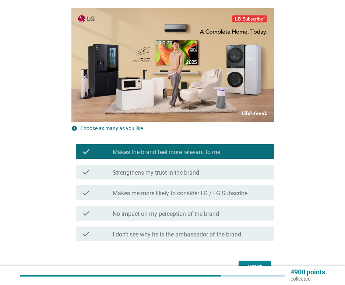
drag, startPoint x: 161, startPoint y: 171, endPoint x: 159, endPoint y: 188, distance: 16.3
click at [160, 171] on label "Strengthens my trust in the brand" at bounding box center [156, 172] width 86 height 7
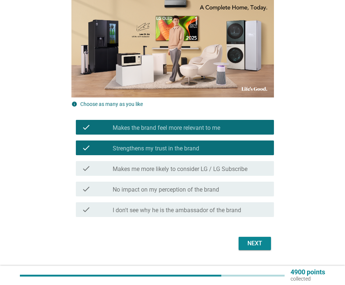
scroll to position [147, 0]
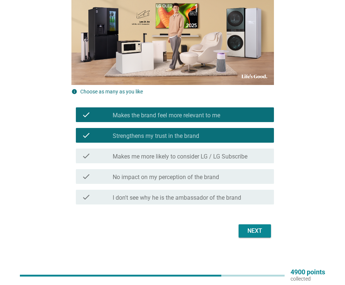
click at [197, 176] on label "No impact on my perception of the brand" at bounding box center [166, 177] width 106 height 7
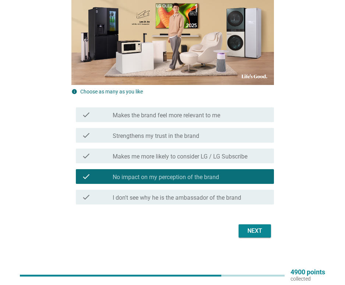
click at [161, 120] on div "check check_box_outline_blank Makes the brand feel more relevant to me" at bounding box center [175, 114] width 198 height 15
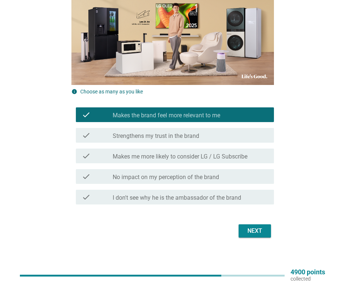
click at [158, 168] on div "check check_box No impact on my perception of the brand" at bounding box center [172, 176] width 202 height 21
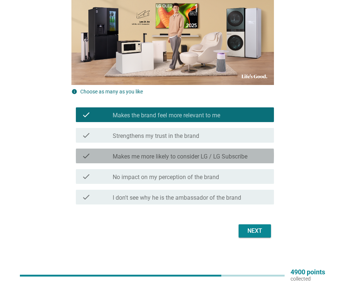
click at [157, 160] on label "Makes me more likely to consider LG / LG Subscribe" at bounding box center [180, 156] width 135 height 7
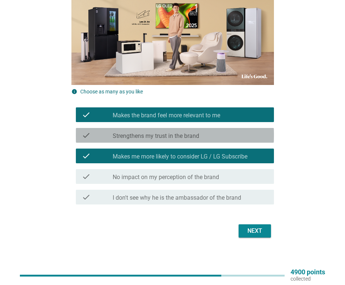
click at [163, 141] on div "check check_box Strengthens my trust in the brand" at bounding box center [175, 135] width 198 height 15
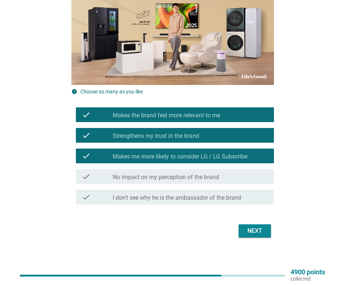
click at [252, 229] on div "Next" at bounding box center [254, 231] width 21 height 9
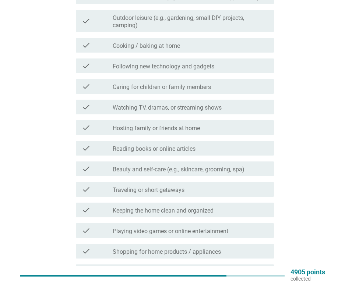
scroll to position [0, 0]
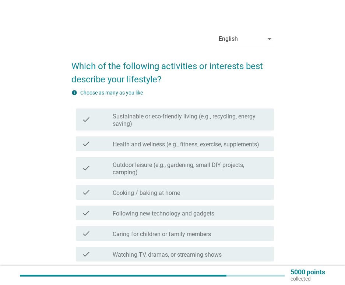
click at [158, 150] on div "check check_box_outline_blank Health and wellness (e.g., fitness, exercise, sup…" at bounding box center [175, 143] width 198 height 15
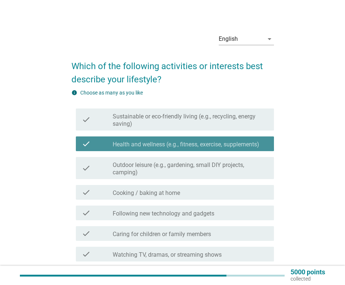
click at [154, 125] on label "Sustainable or eco-friendly living (e.g., recycling, energy saving)" at bounding box center [190, 120] width 155 height 15
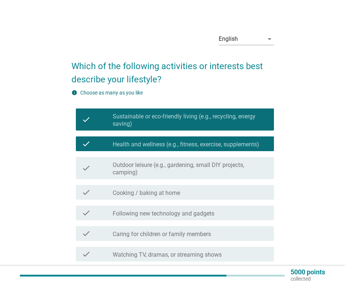
click at [151, 180] on div "check check_box_outline_blank Outdoor leisure (e.g., gardening, small DIY proje…" at bounding box center [172, 168] width 202 height 28
click at [153, 215] on label "Following new technology and gadgets" at bounding box center [163, 213] width 101 height 7
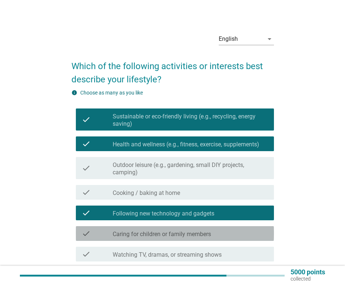
click at [149, 232] on label "Caring for children or family members" at bounding box center [162, 234] width 98 height 7
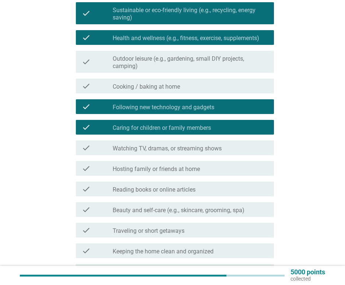
scroll to position [110, 0]
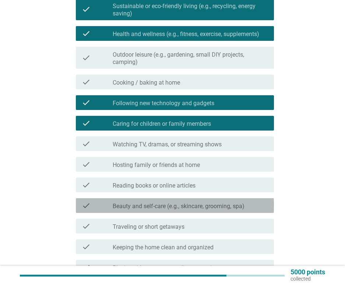
click at [195, 204] on label "Beauty and self-care (e.g., skincare, grooming, spa)" at bounding box center [179, 206] width 132 height 7
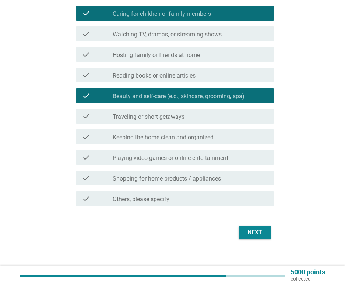
scroll to position [223, 0]
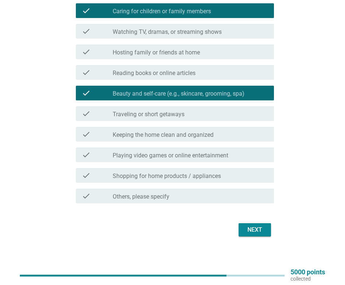
click at [253, 226] on div "Next" at bounding box center [254, 229] width 21 height 9
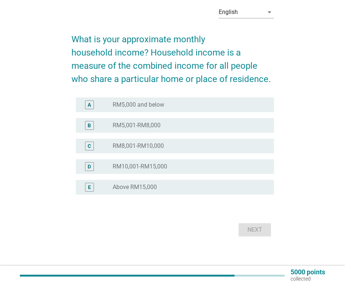
scroll to position [0, 0]
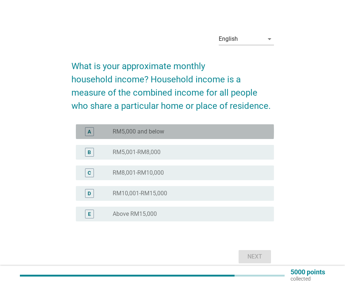
click at [146, 132] on label "RM5,000 and below" at bounding box center [138, 131] width 51 height 7
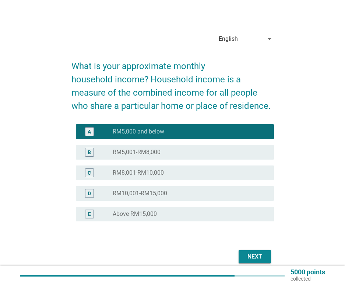
click at [152, 146] on div "B radio_button_unchecked RM5,001-RM8,000" at bounding box center [175, 152] width 198 height 15
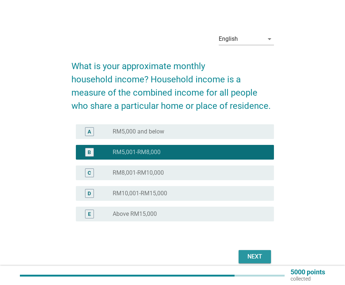
click at [246, 258] on div "Next" at bounding box center [254, 256] width 21 height 9
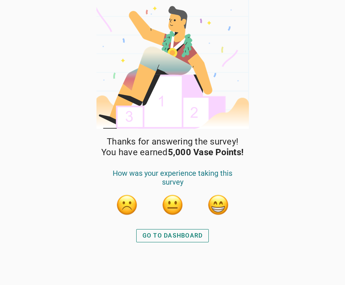
click at [181, 239] on div "GO TO DASHBOARD" at bounding box center [172, 235] width 60 height 9
click at [171, 237] on div "GO TO DASHBOARD" at bounding box center [172, 235] width 60 height 9
